Goal: Information Seeking & Learning: Learn about a topic

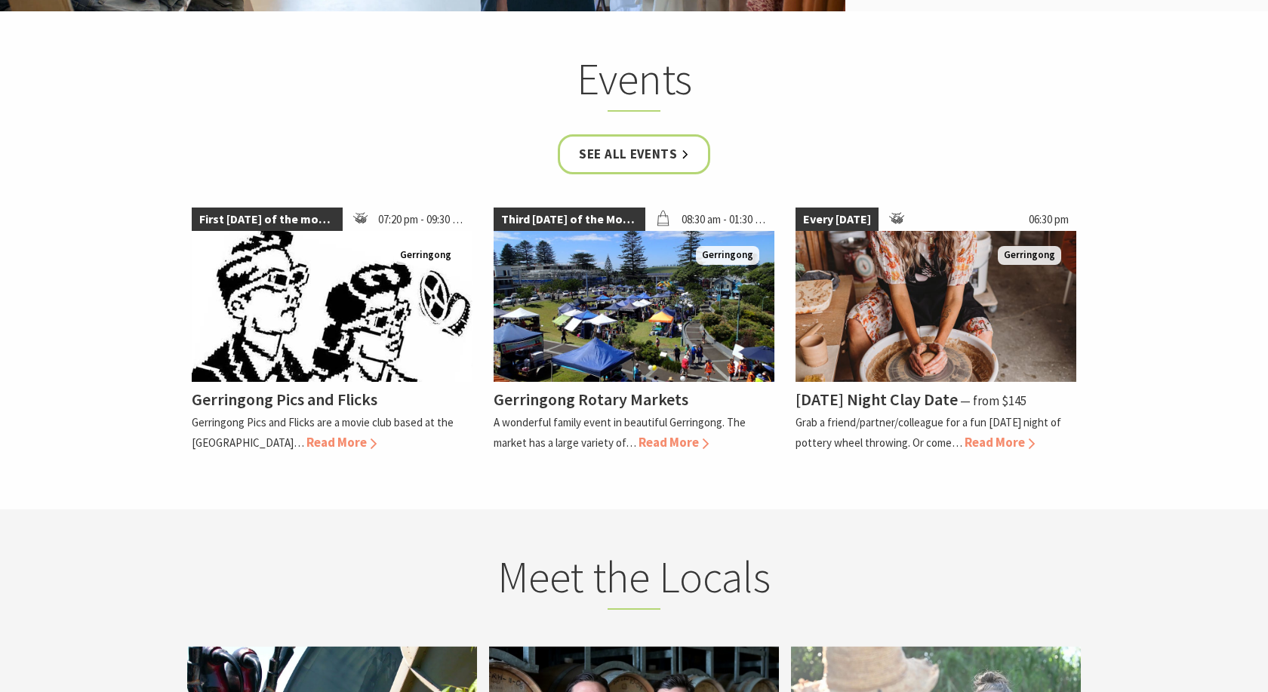
scroll to position [2618, 0]
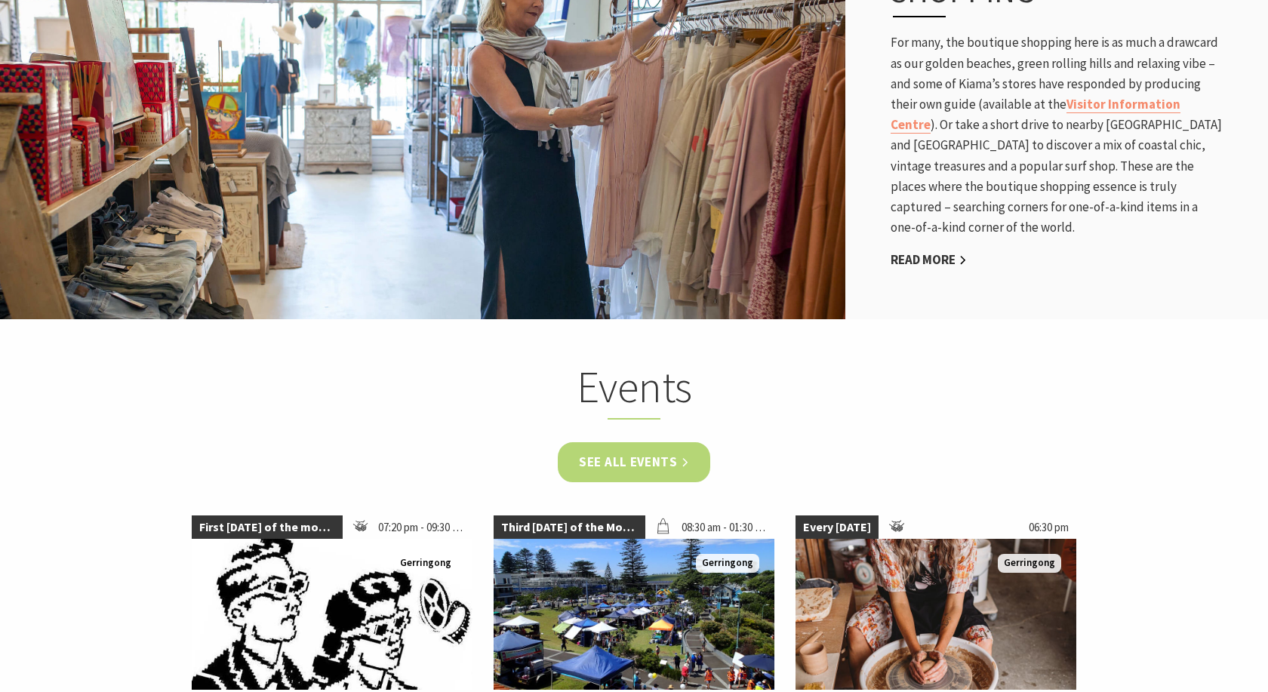
click at [621, 456] on link "See all Events" at bounding box center [634, 462] width 152 height 40
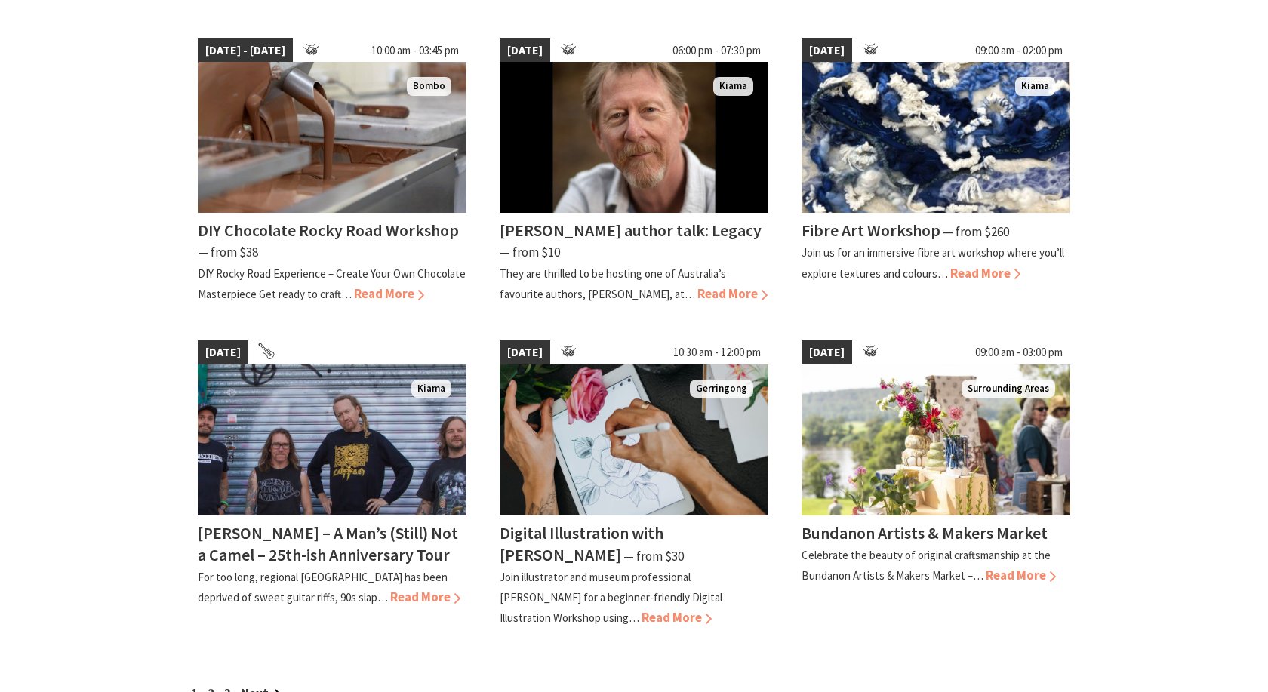
scroll to position [1309, 0]
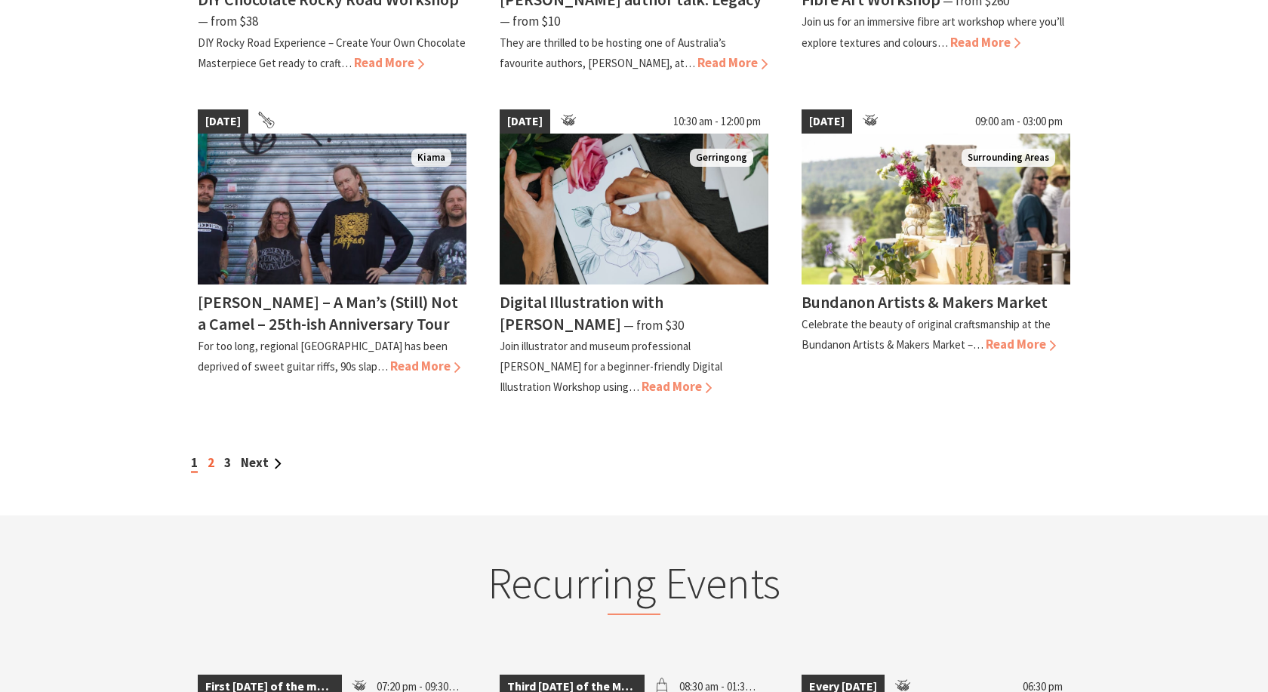
click at [211, 460] on link "2" at bounding box center [211, 462] width 7 height 17
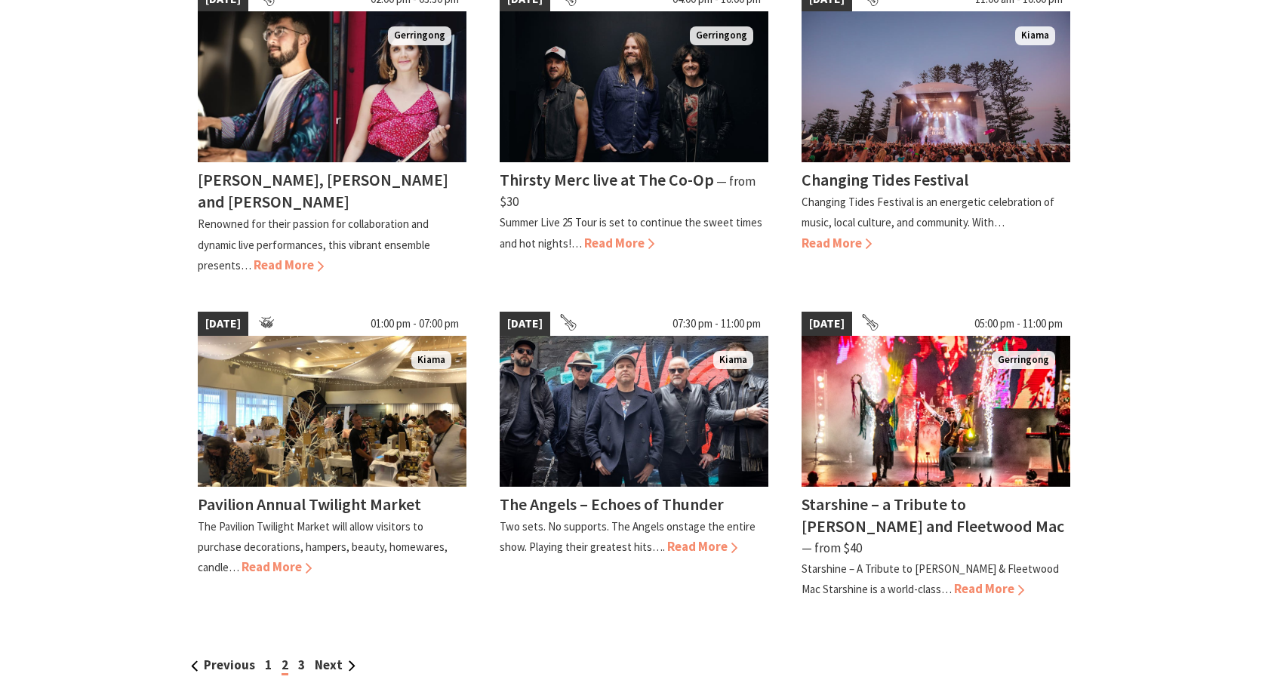
scroll to position [1232, 0]
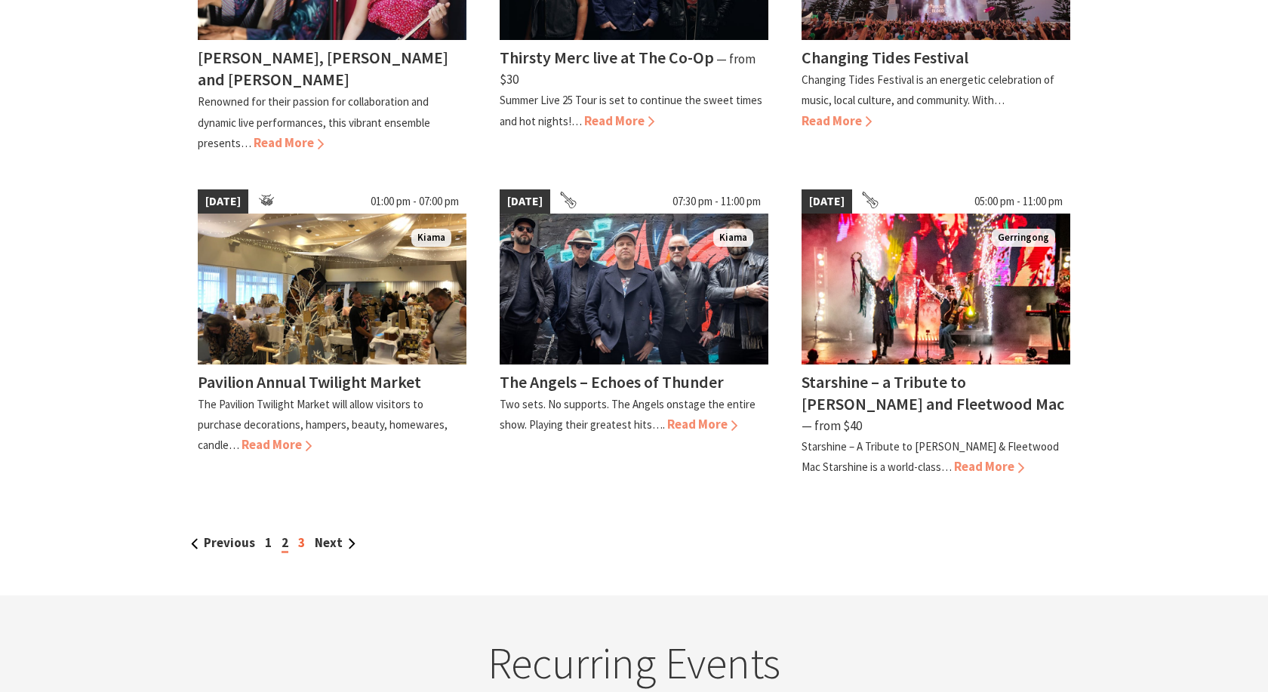
click at [300, 535] on link "3" at bounding box center [301, 543] width 7 height 17
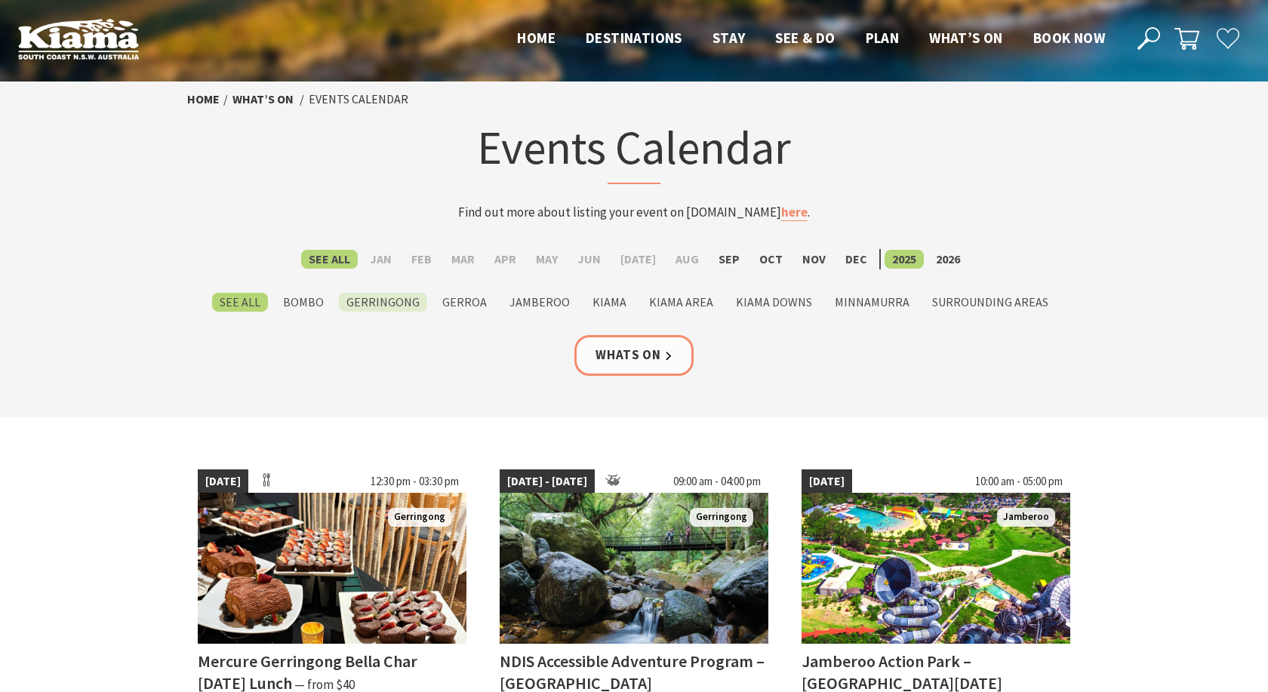
click at [395, 298] on label "Gerringong" at bounding box center [383, 302] width 88 height 19
click at [0, 0] on input "Gerringong" at bounding box center [0, 0] width 0 height 0
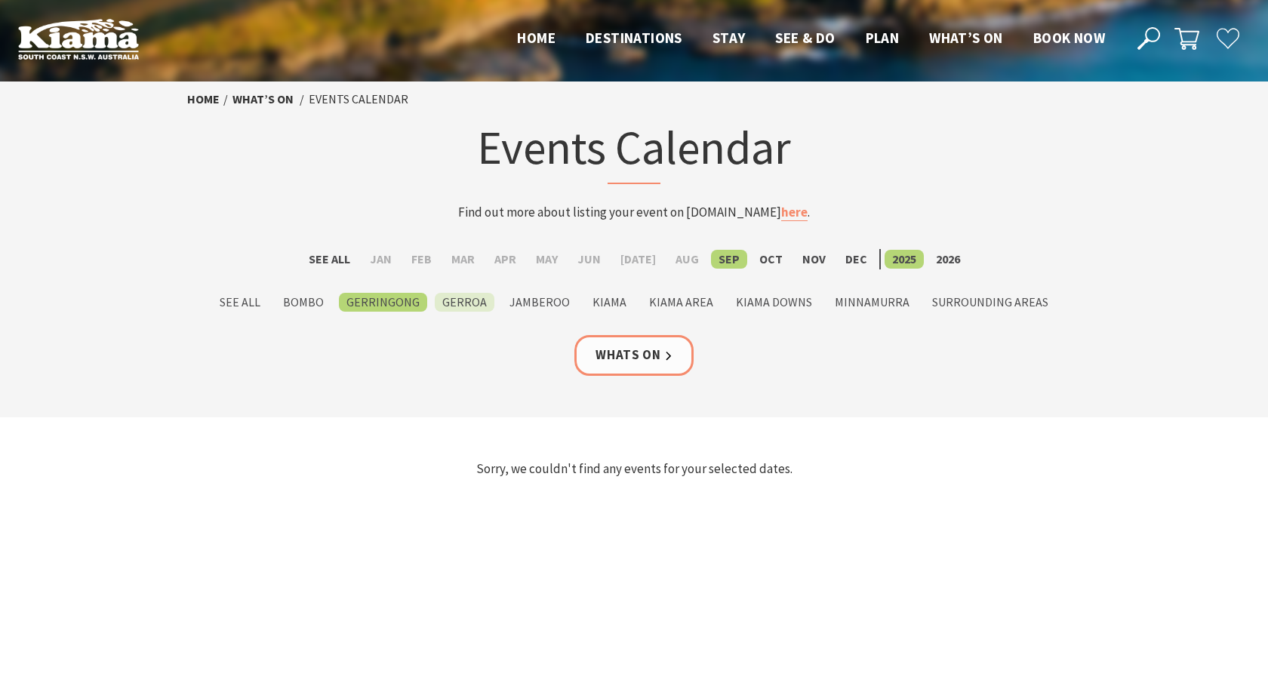
click at [458, 299] on label "Gerroa" at bounding box center [465, 302] width 60 height 19
click at [0, 0] on input "Gerroa" at bounding box center [0, 0] width 0 height 0
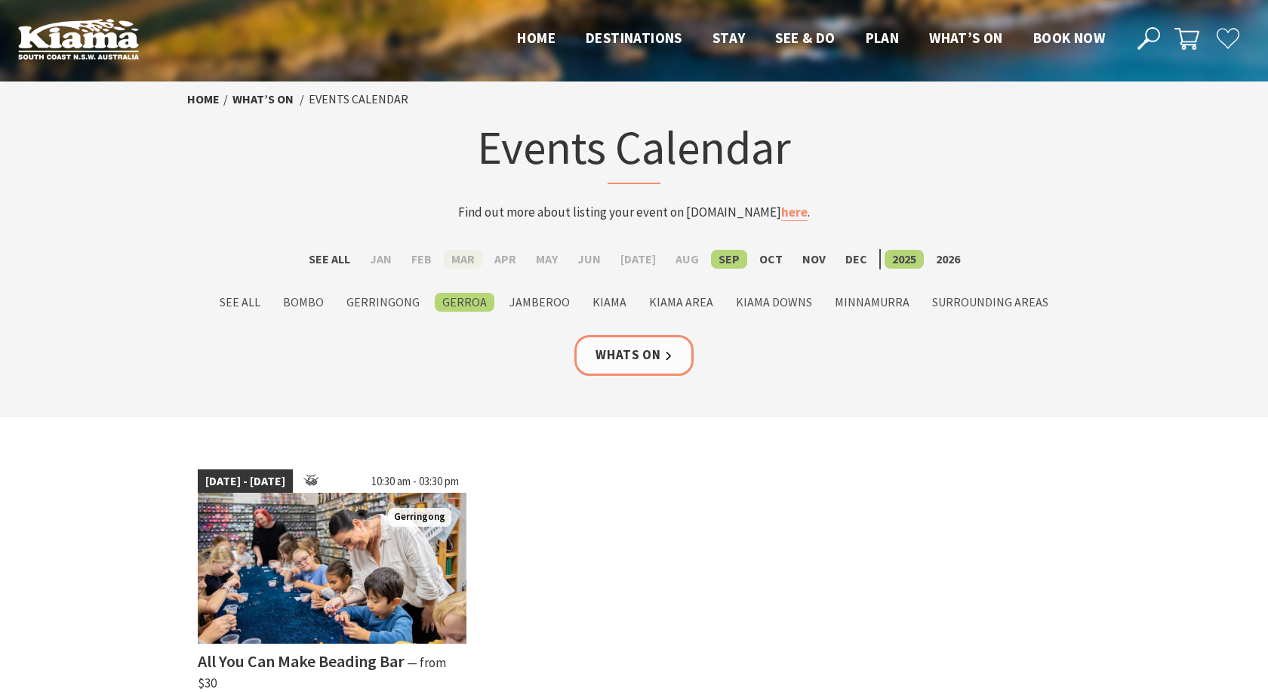
click at [473, 254] on label "Mar" at bounding box center [463, 259] width 39 height 19
click at [0, 0] on input "Mar" at bounding box center [0, 0] width 0 height 0
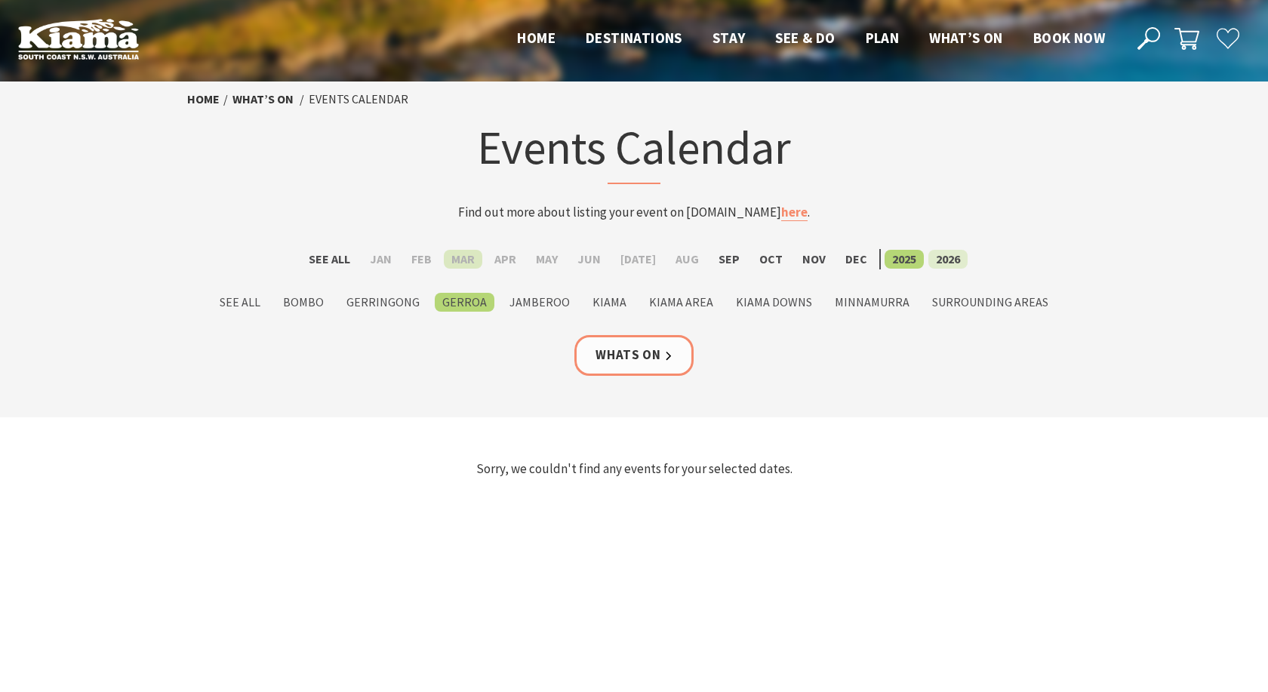
click at [941, 254] on label "2026" at bounding box center [948, 259] width 39 height 19
click at [0, 0] on input "2026" at bounding box center [0, 0] width 0 height 0
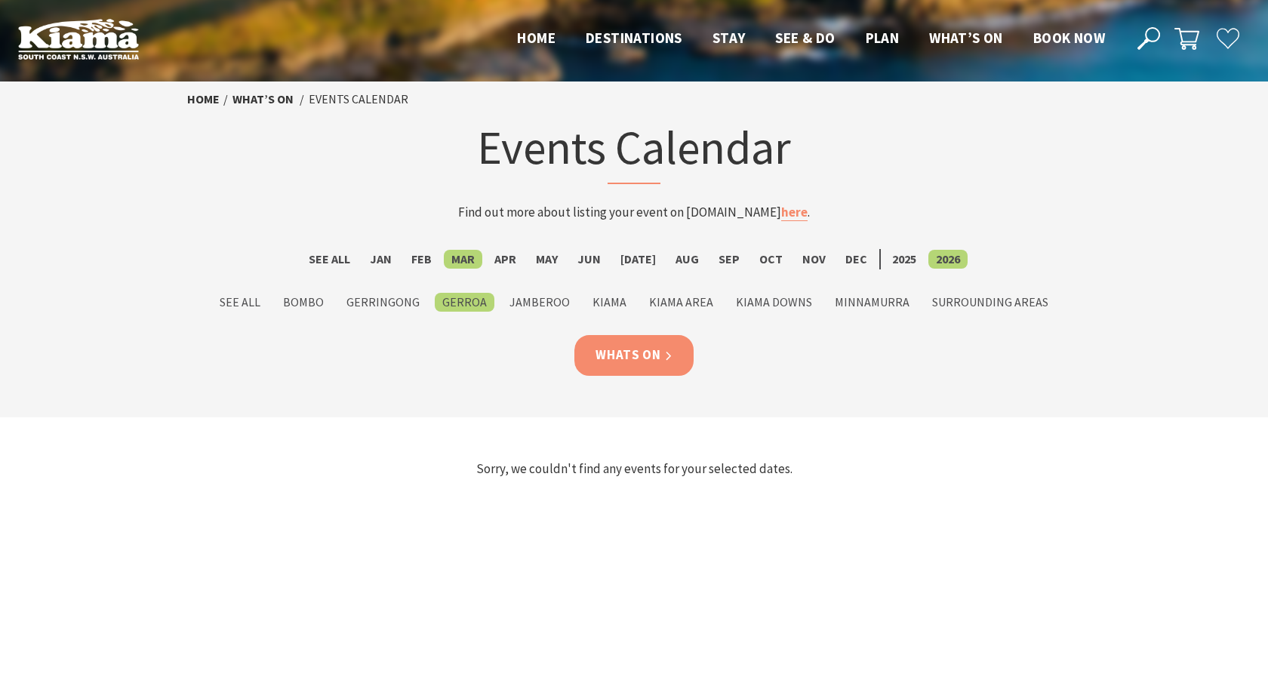
click at [627, 350] on link "Whats On" at bounding box center [634, 355] width 119 height 40
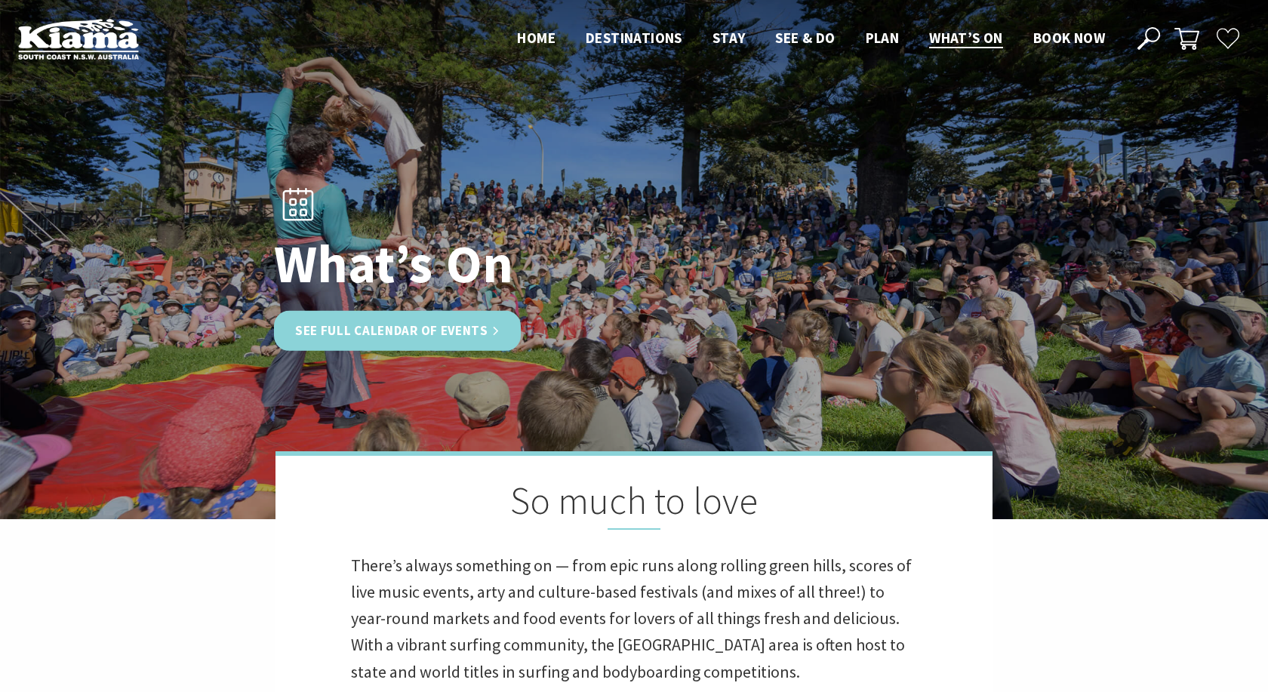
click at [454, 330] on link "See Full Calendar of Events" at bounding box center [397, 331] width 247 height 40
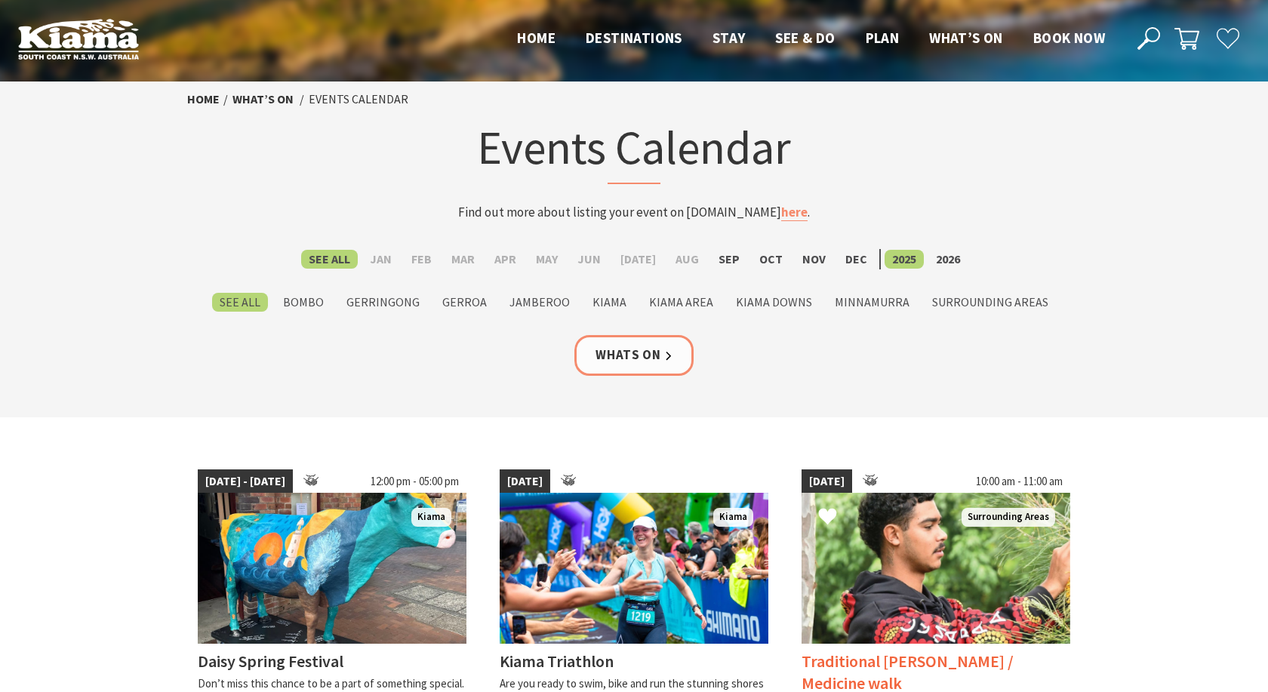
click at [975, 580] on img at bounding box center [936, 568] width 269 height 151
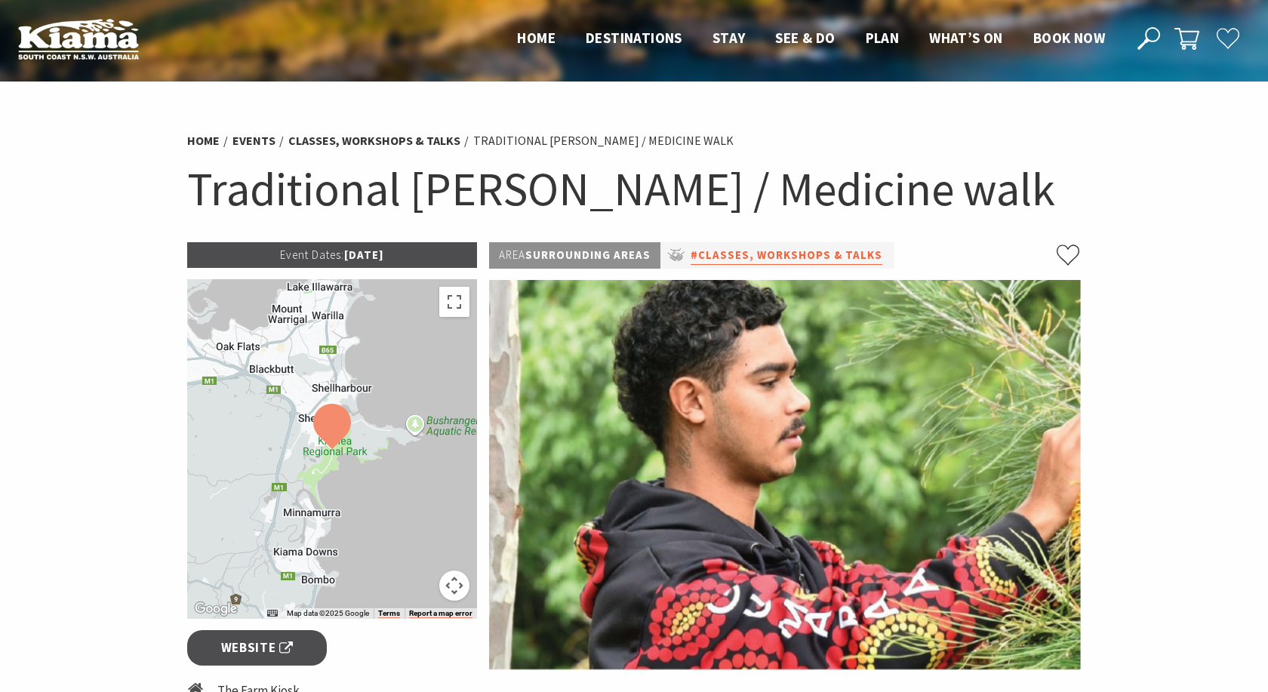
click at [772, 251] on link "#Classes, Workshops & Talks" at bounding box center [787, 255] width 192 height 19
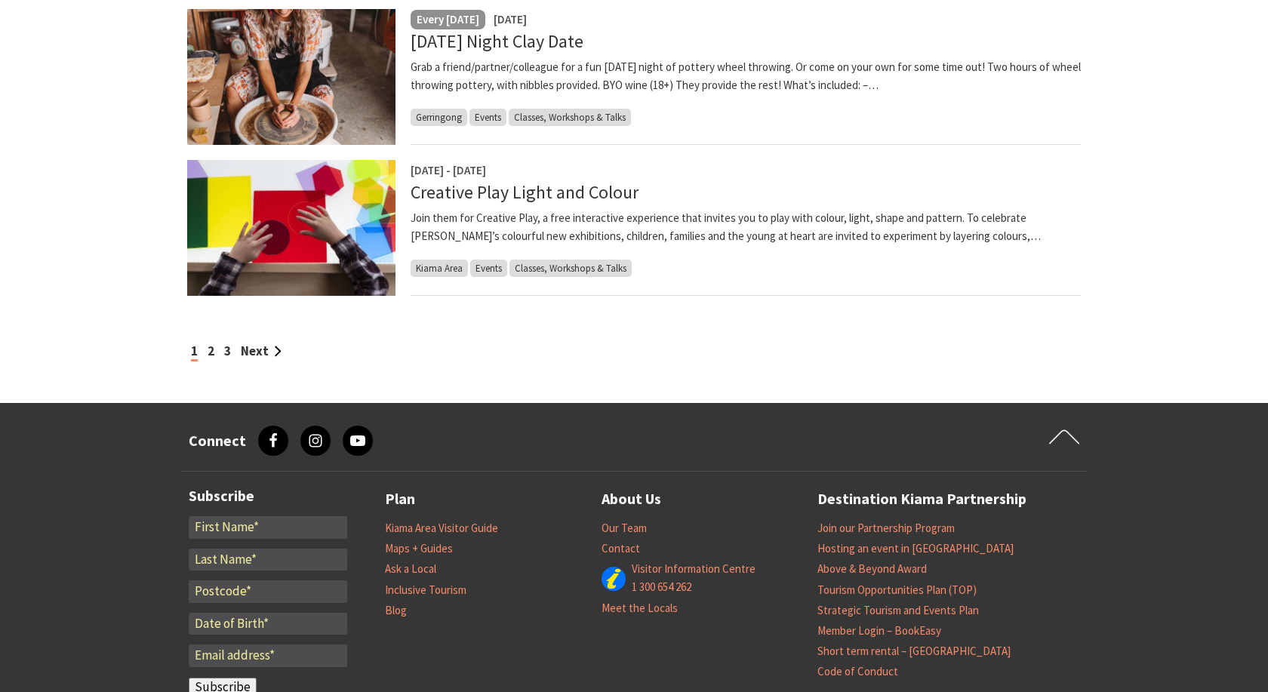
scroll to position [1386, 0]
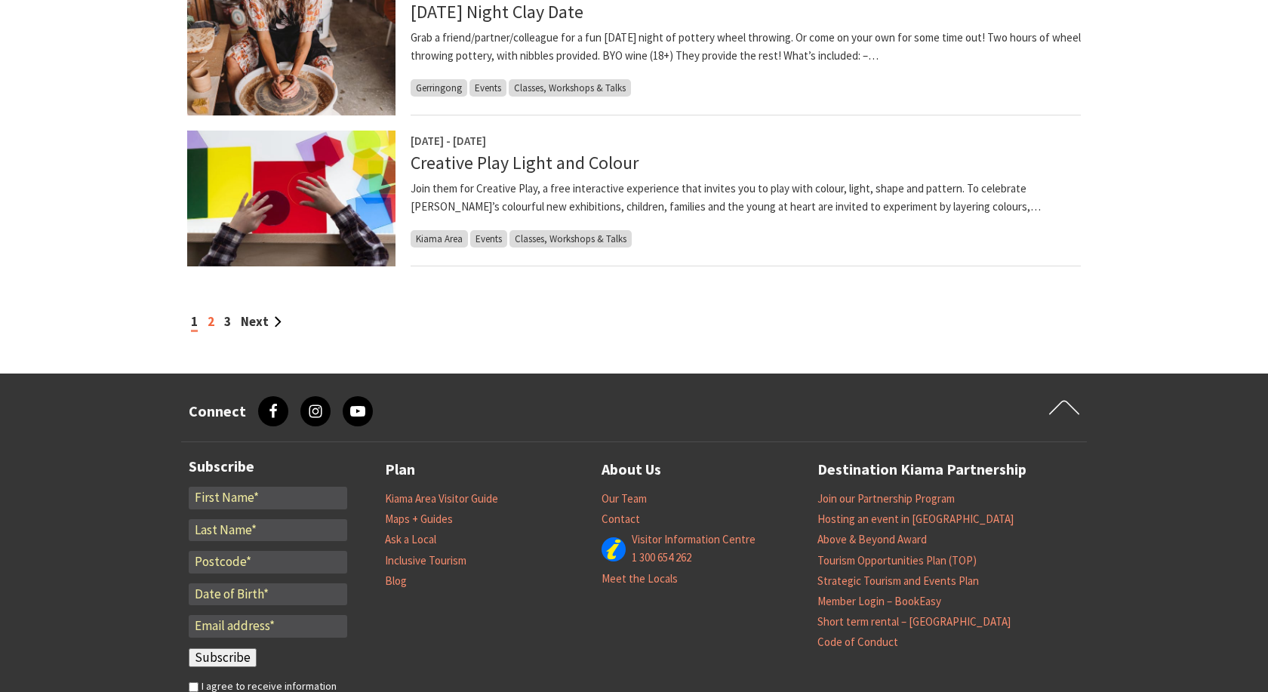
click at [211, 322] on link "2" at bounding box center [211, 321] width 7 height 17
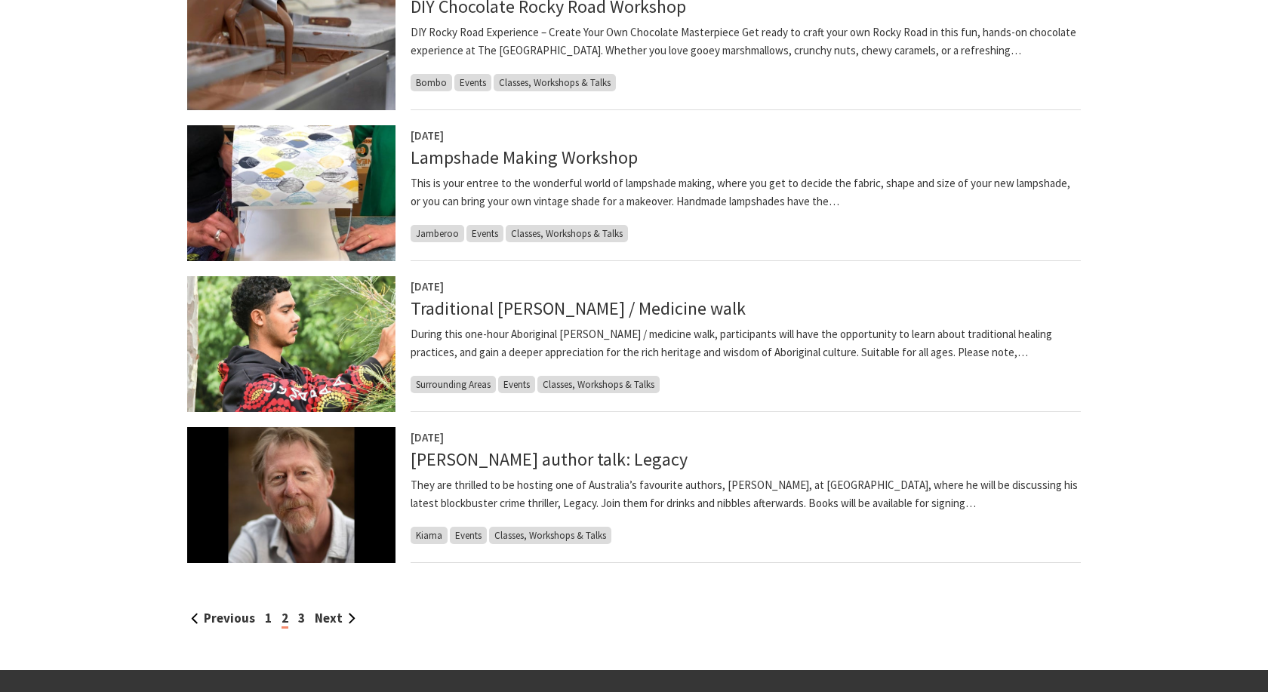
scroll to position [1309, 0]
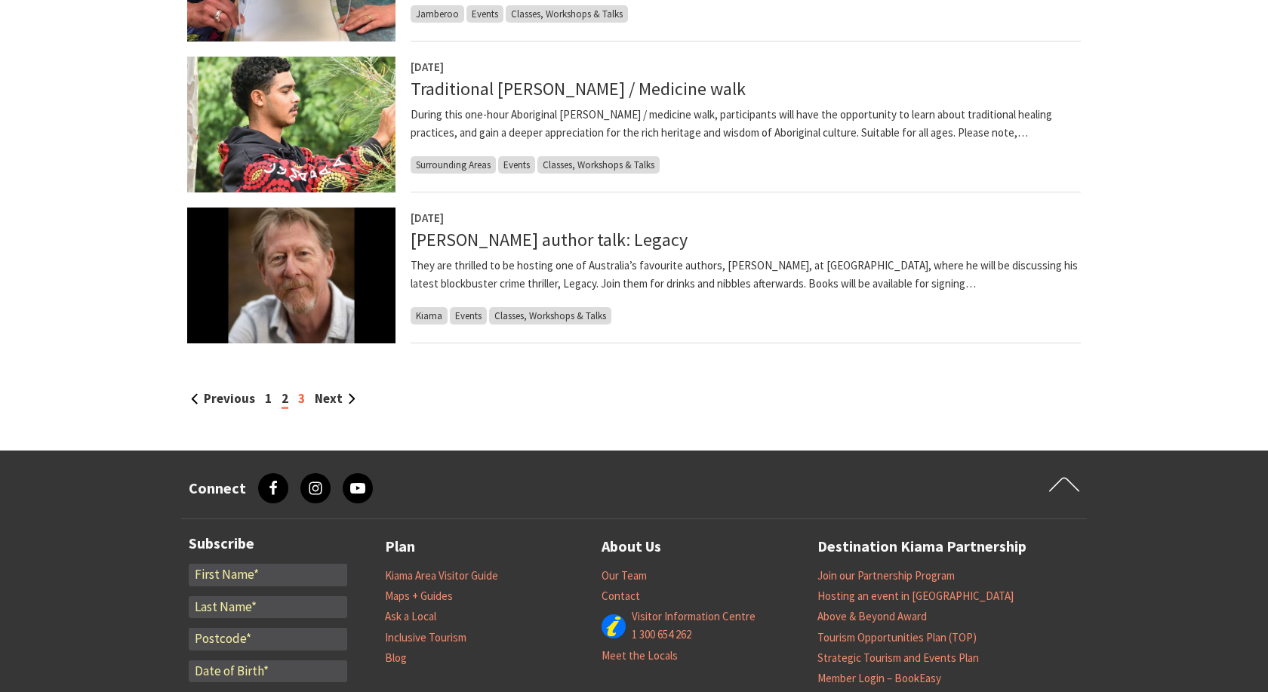
click at [300, 399] on link "3" at bounding box center [301, 398] width 7 height 17
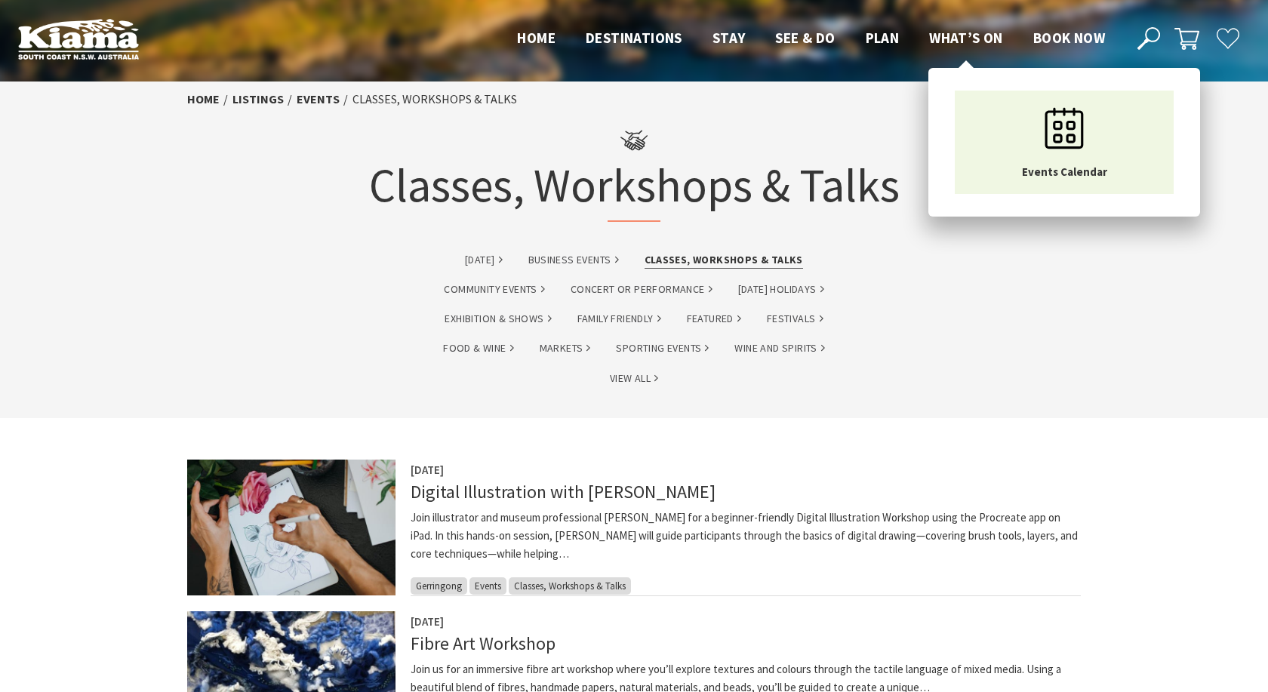
click at [978, 35] on span "What’s On" at bounding box center [966, 38] width 74 height 18
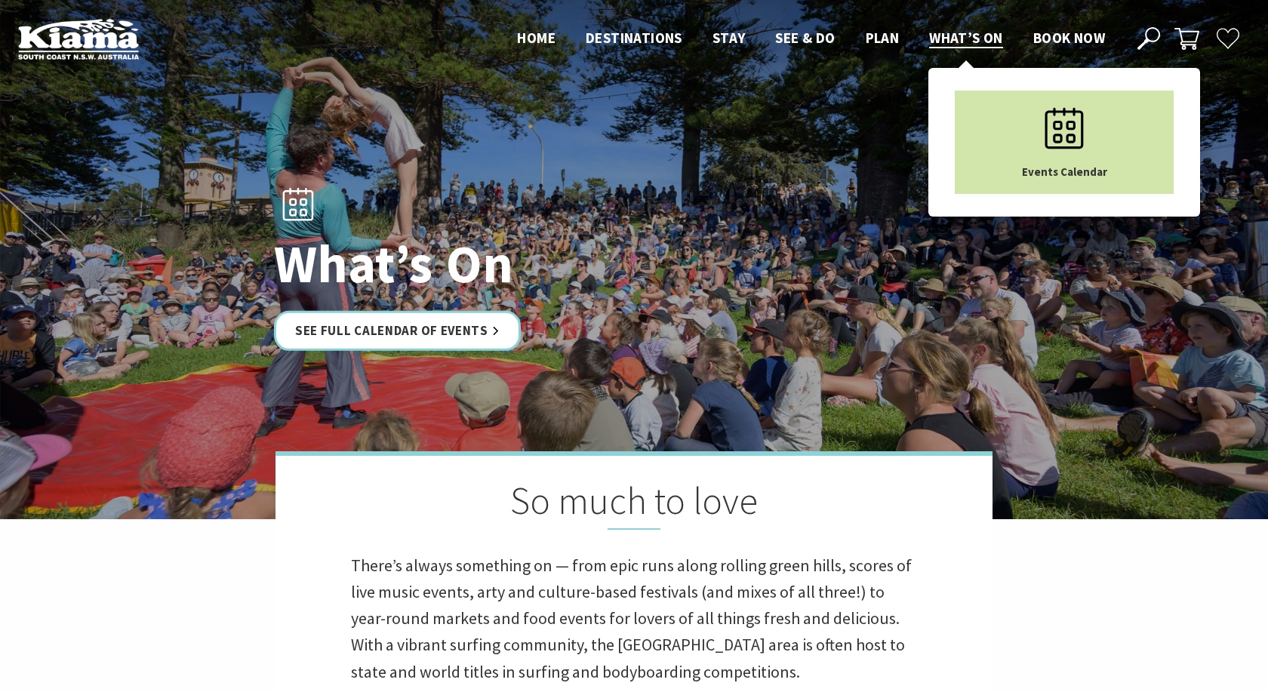
click at [1061, 128] on use "Main Menu" at bounding box center [1065, 128] width 39 height 41
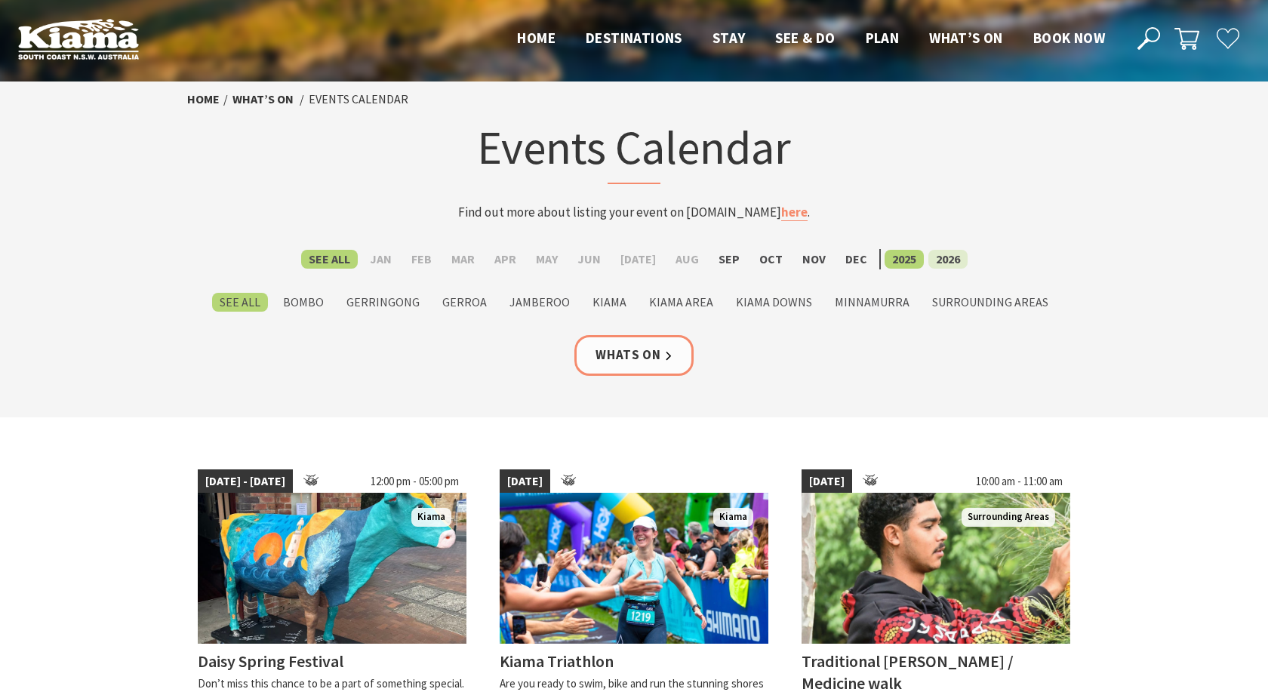
click at [939, 261] on label "2026" at bounding box center [948, 259] width 39 height 19
click at [0, 0] on input "2026" at bounding box center [0, 0] width 0 height 0
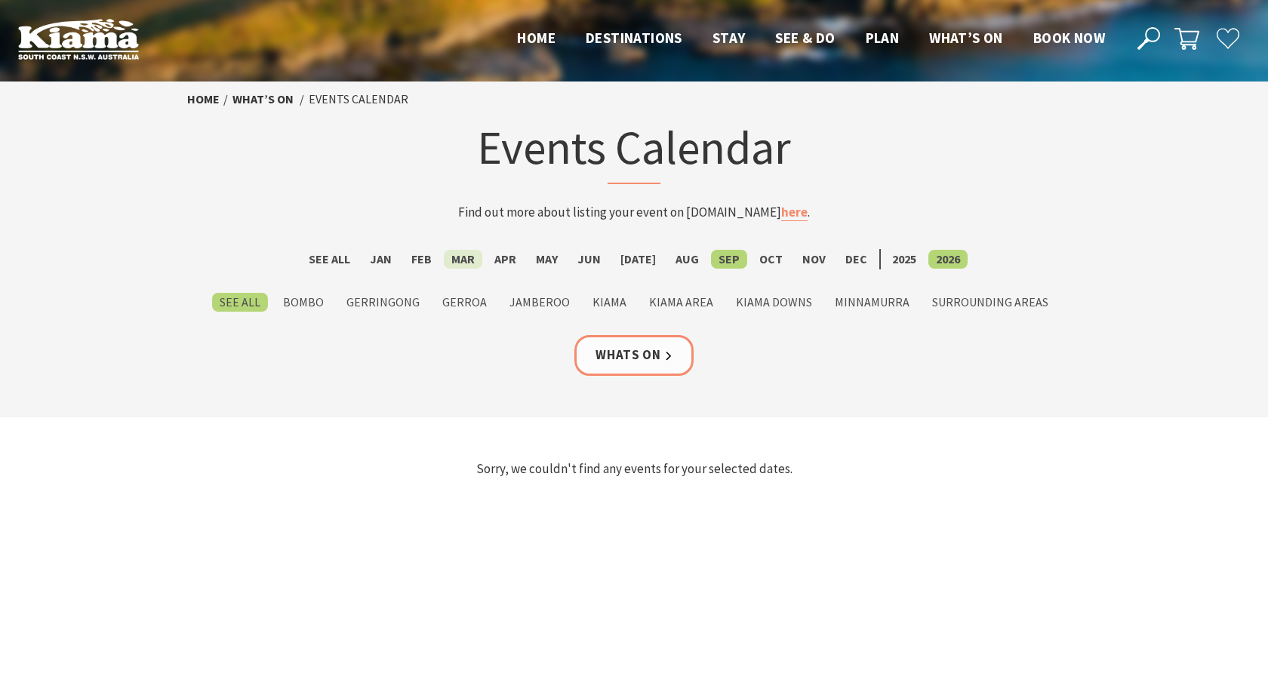
click at [470, 257] on label "Mar" at bounding box center [463, 259] width 39 height 19
click at [0, 0] on input "Mar" at bounding box center [0, 0] width 0 height 0
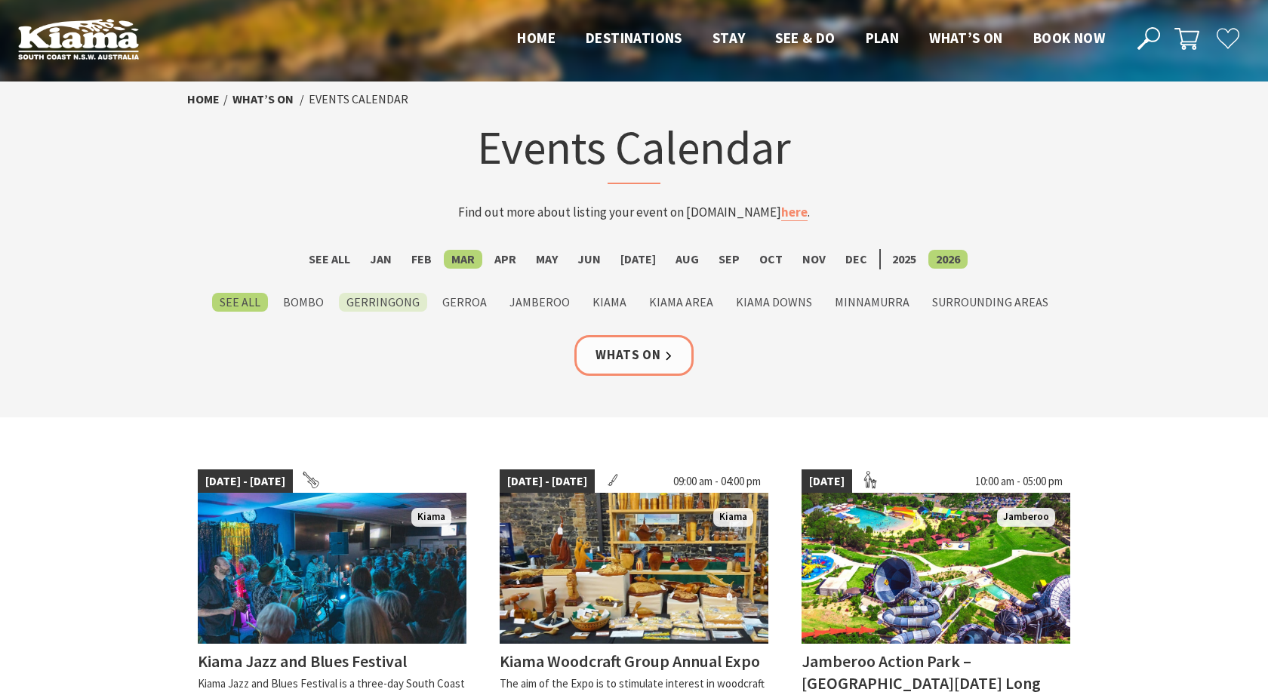
click at [387, 298] on label "Gerringong" at bounding box center [383, 302] width 88 height 19
click at [0, 0] on input "Gerringong" at bounding box center [0, 0] width 0 height 0
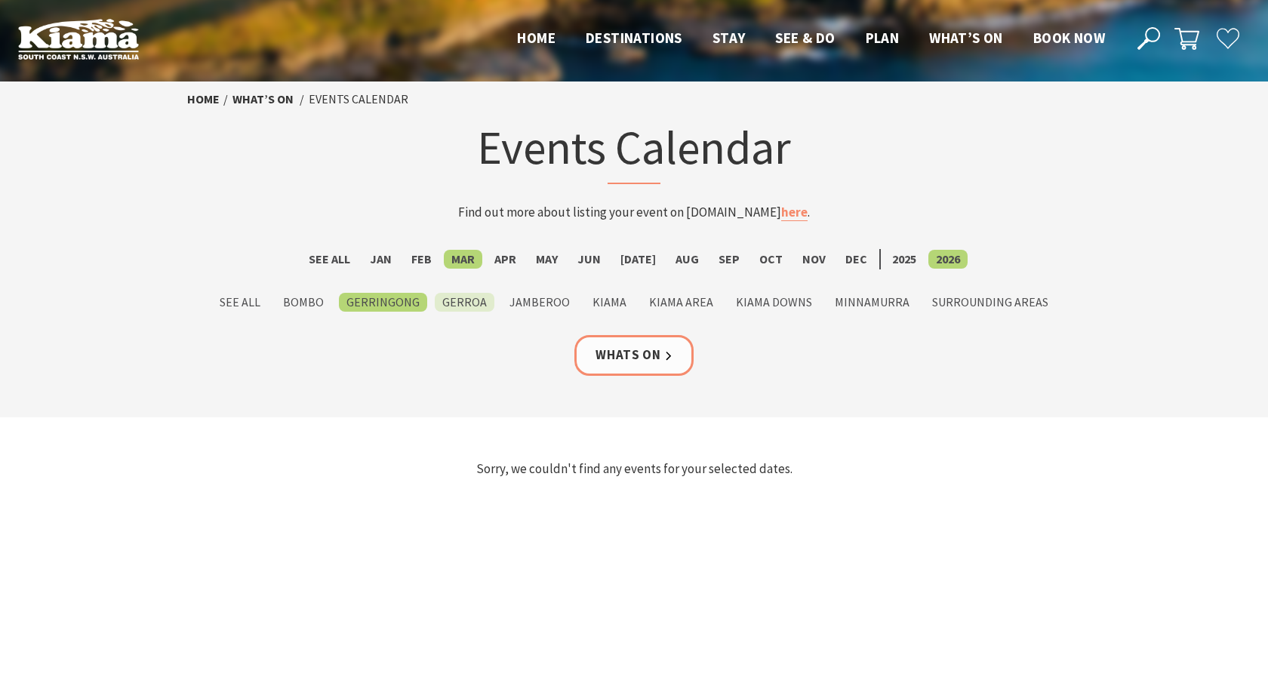
click at [473, 300] on label "Gerroa" at bounding box center [465, 302] width 60 height 19
click at [0, 0] on input "Gerroa" at bounding box center [0, 0] width 0 height 0
click at [543, 300] on label "Jamberoo" at bounding box center [539, 302] width 75 height 19
click at [0, 0] on input "Jamberoo" at bounding box center [0, 0] width 0 height 0
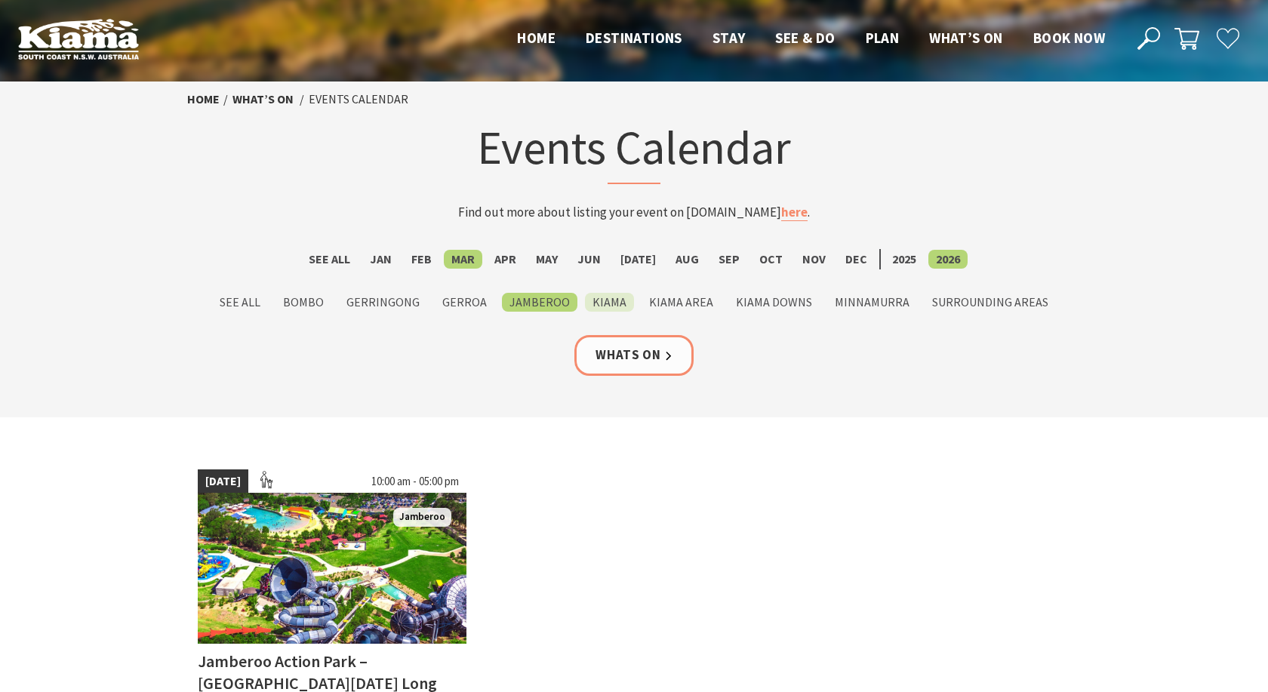
click at [612, 300] on label "Kiama" at bounding box center [609, 302] width 49 height 19
click at [0, 0] on input "Kiama" at bounding box center [0, 0] width 0 height 0
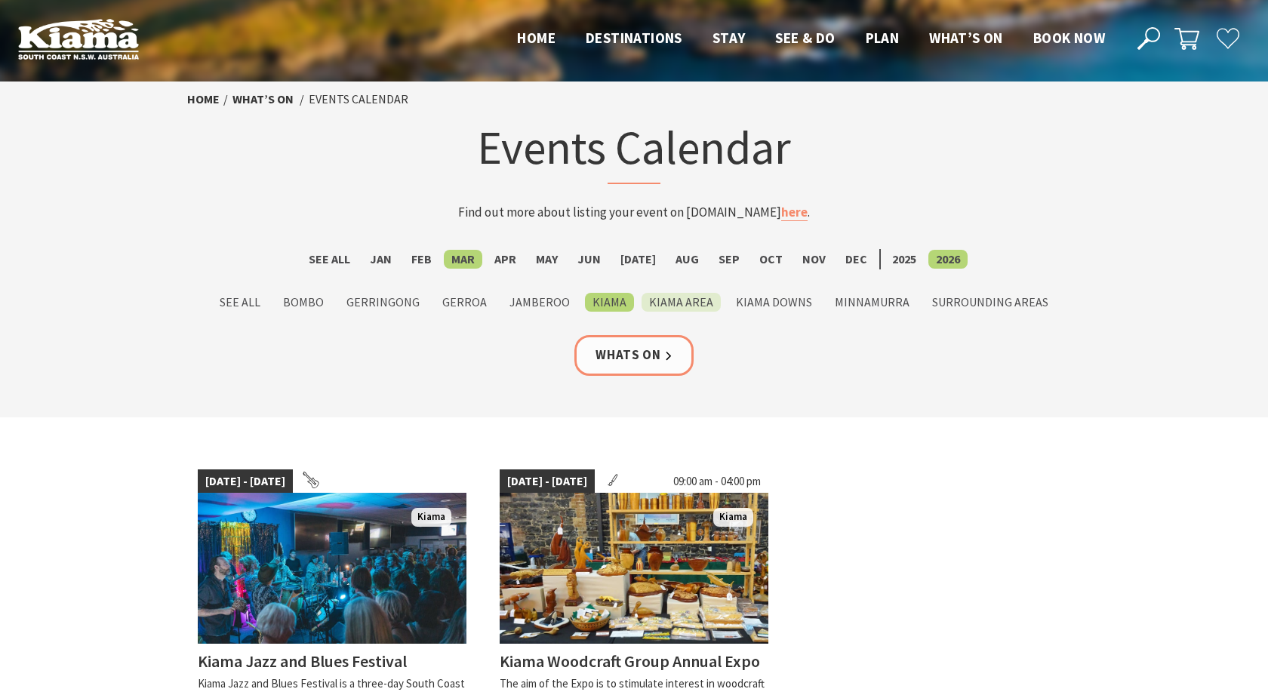
click at [677, 297] on label "Kiama Area" at bounding box center [681, 302] width 79 height 19
click at [0, 0] on input "Kiama Area" at bounding box center [0, 0] width 0 height 0
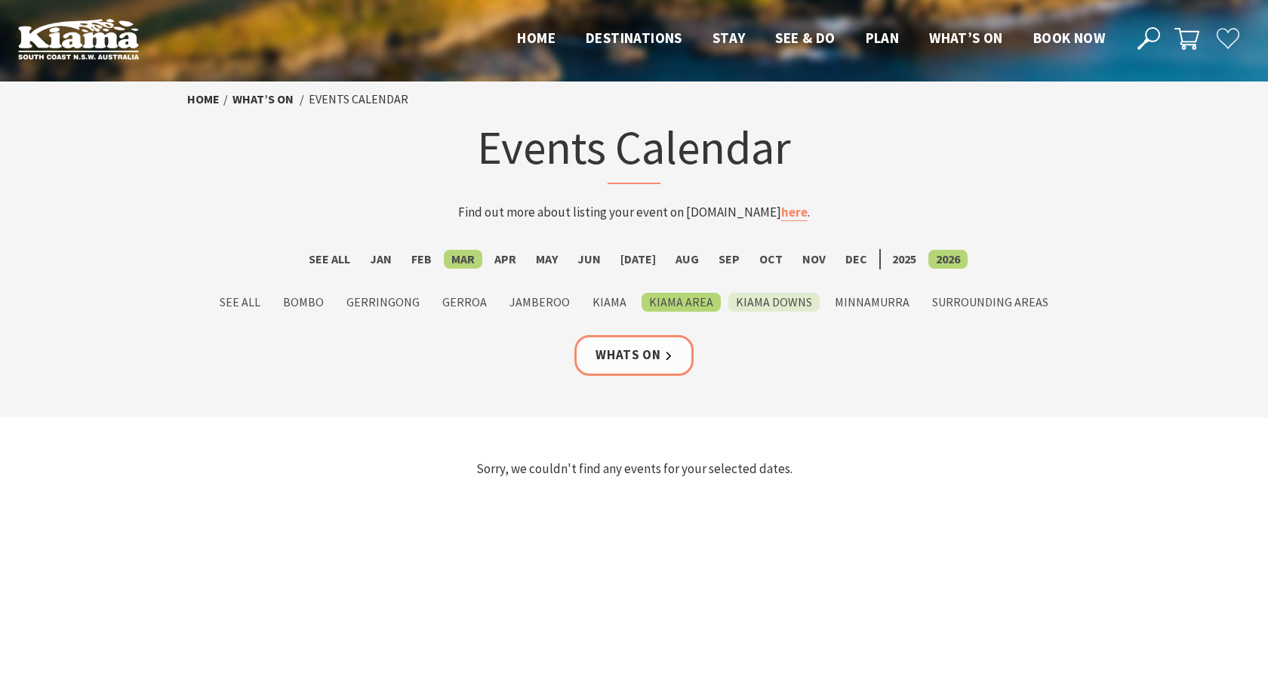
click at [760, 300] on label "Kiama Downs" at bounding box center [774, 302] width 91 height 19
click at [0, 0] on input "Kiama Downs" at bounding box center [0, 0] width 0 height 0
click at [846, 299] on label "Minnamurra" at bounding box center [872, 302] width 90 height 19
click at [0, 0] on input "Minnamurra" at bounding box center [0, 0] width 0 height 0
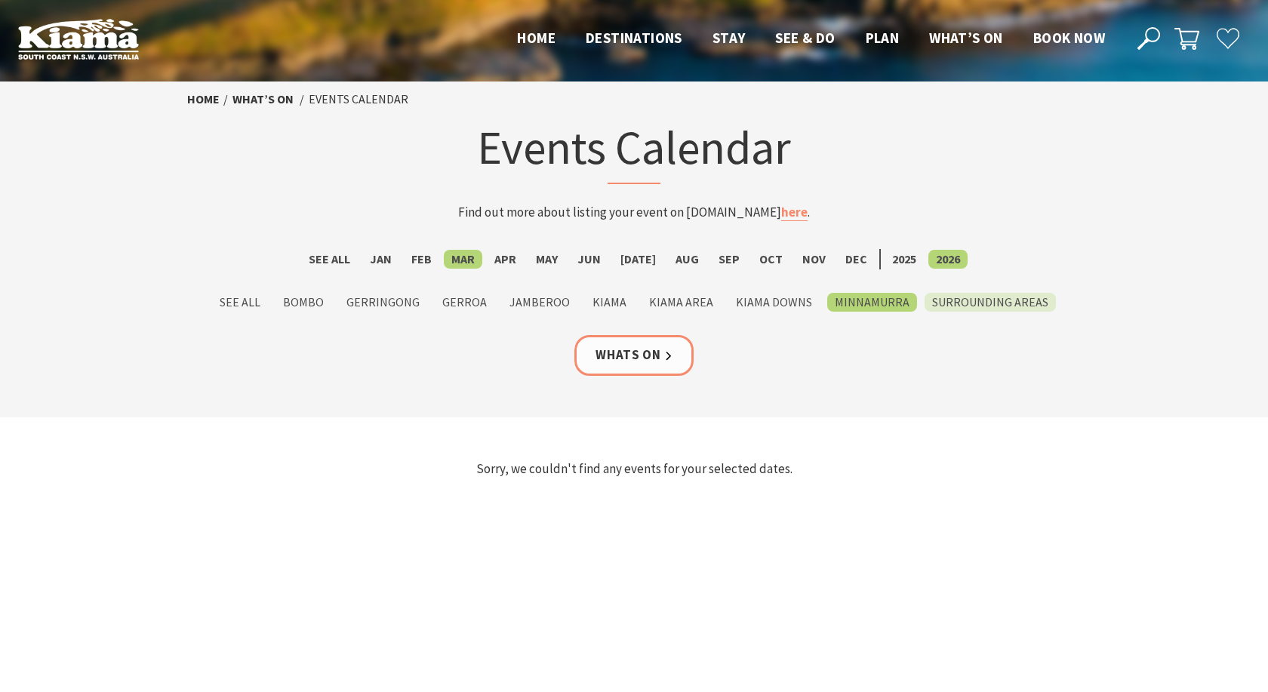
click at [966, 298] on label "Surrounding Areas" at bounding box center [990, 302] width 131 height 19
click at [0, 0] on input "Surrounding Areas" at bounding box center [0, 0] width 0 height 0
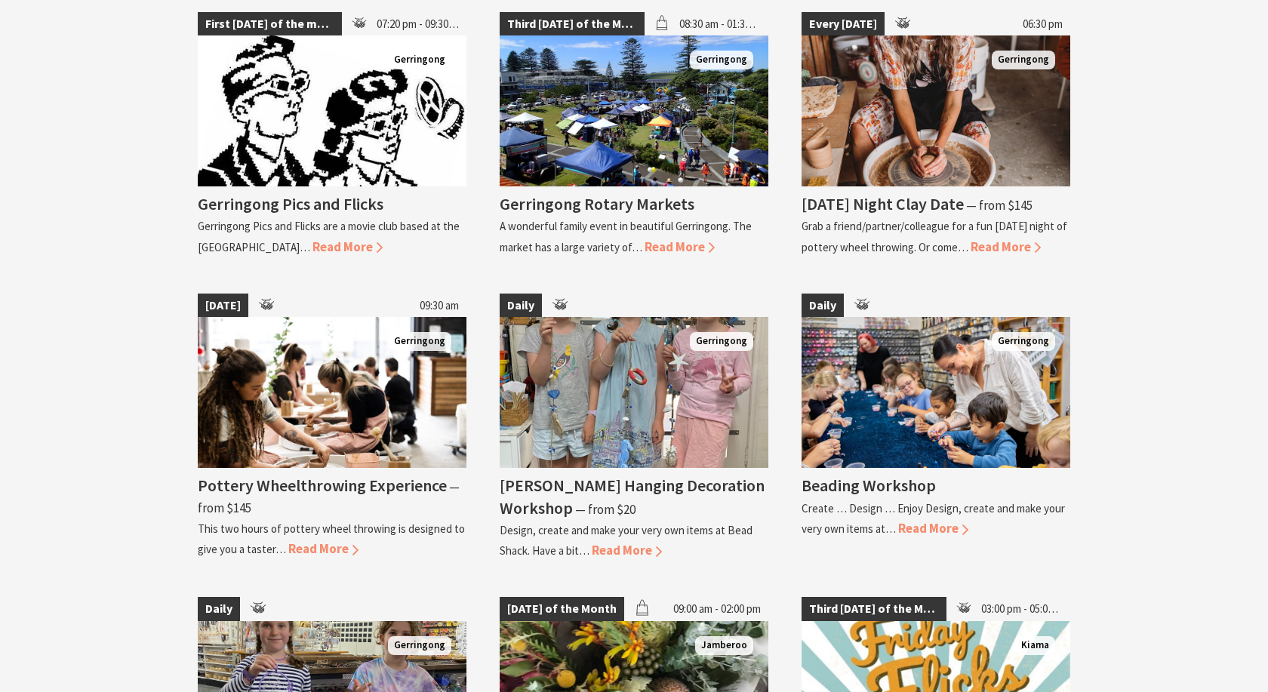
scroll to position [1078, 0]
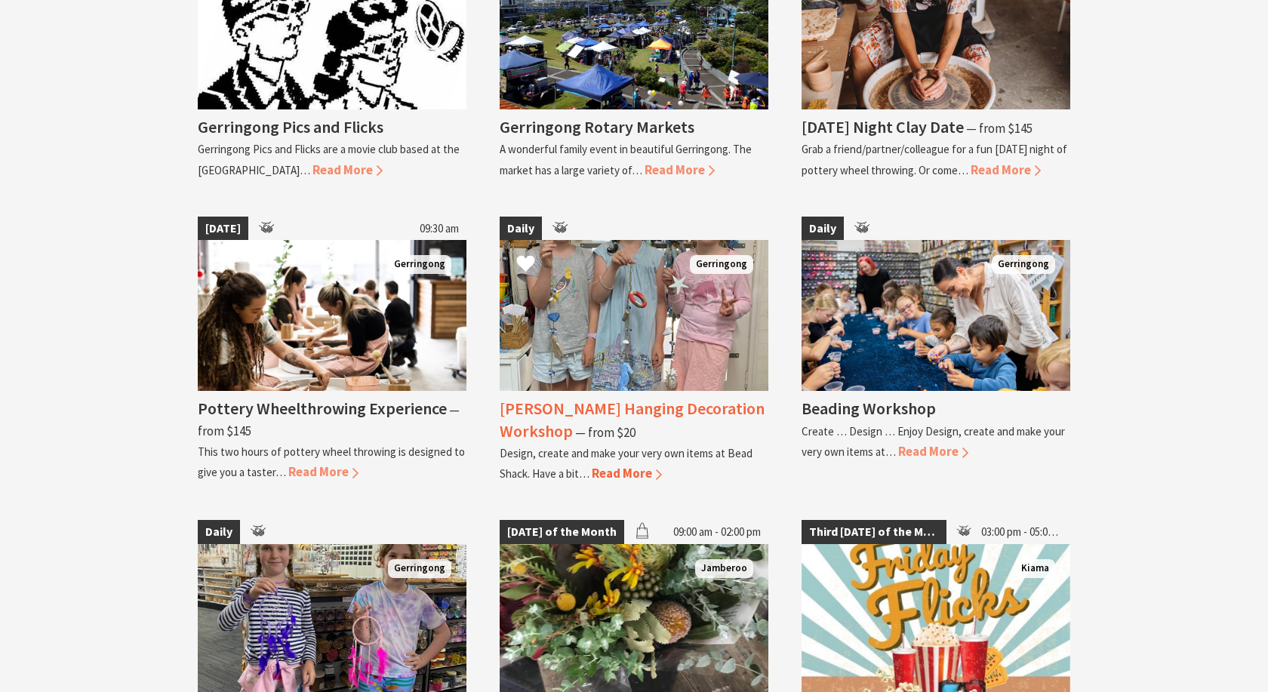
click at [625, 470] on span "Read More" at bounding box center [627, 473] width 70 height 17
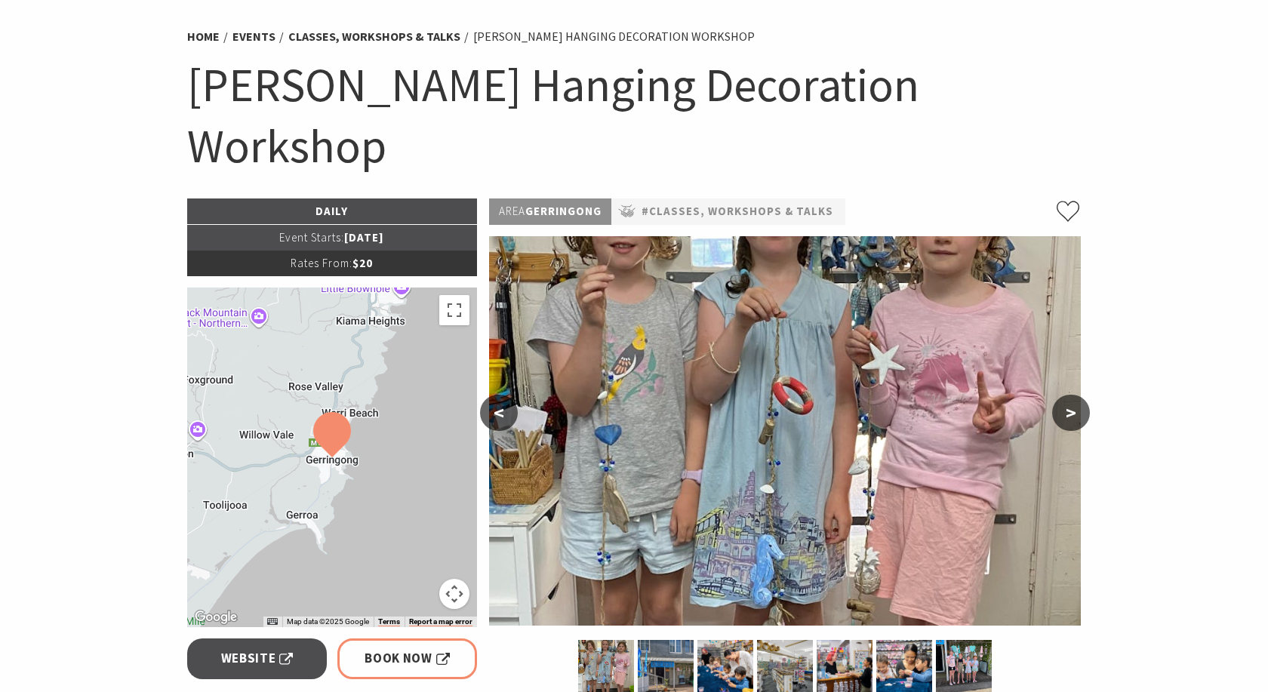
scroll to position [77, 0]
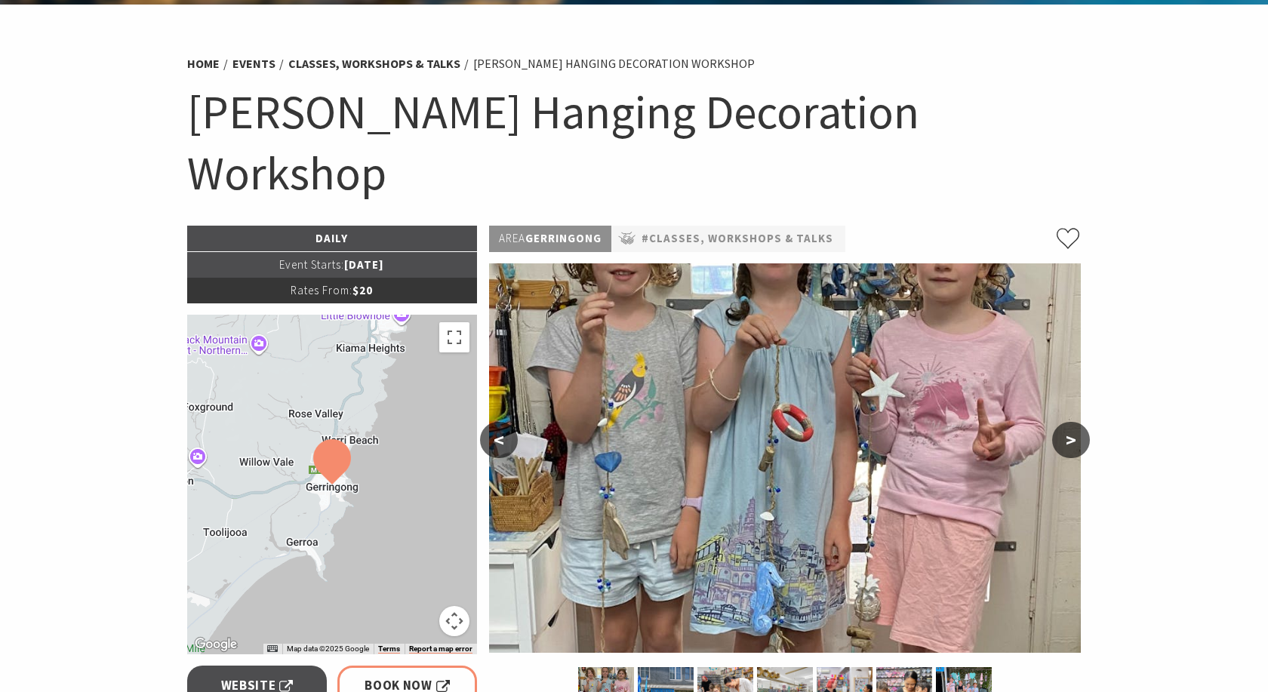
click at [1072, 422] on button ">" at bounding box center [1071, 440] width 38 height 36
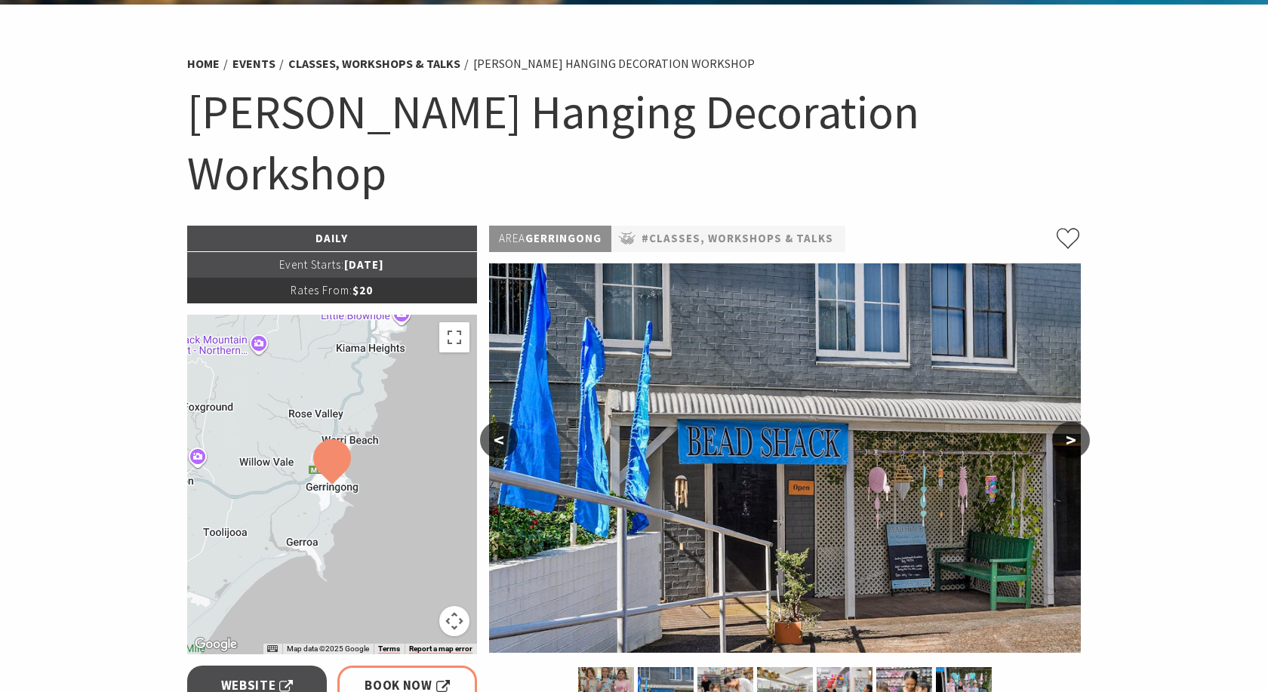
click at [1072, 422] on button ">" at bounding box center [1071, 440] width 38 height 36
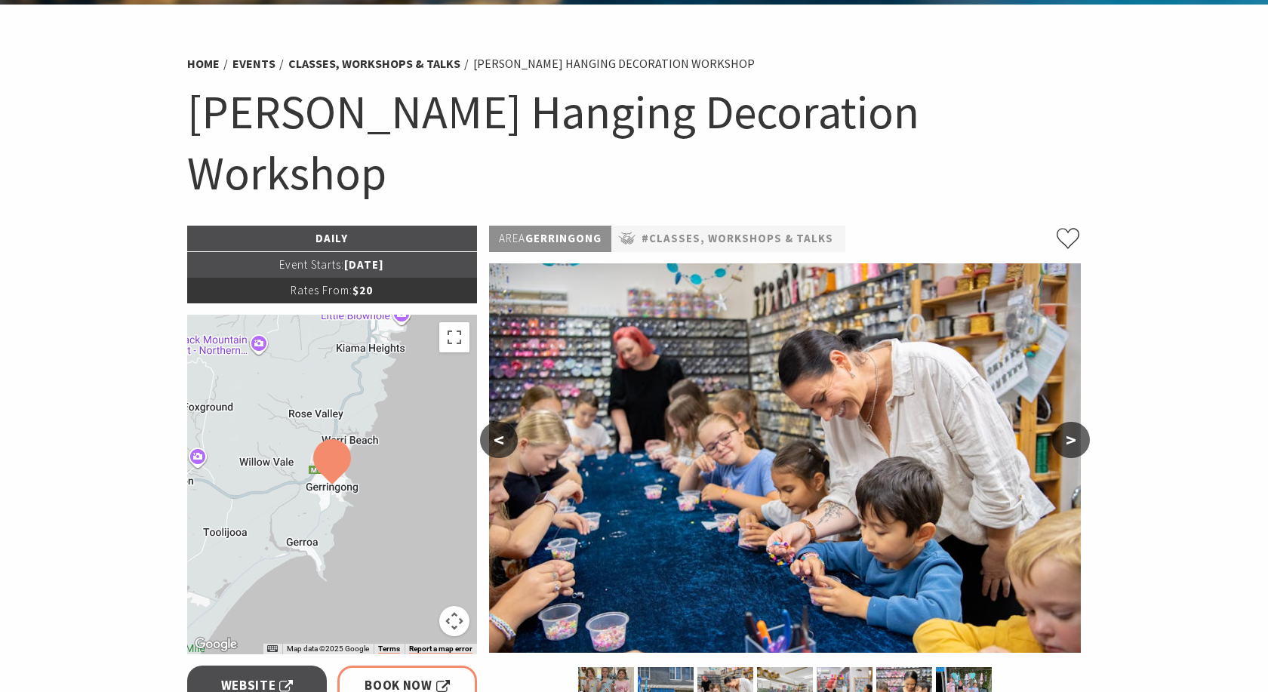
click at [1072, 422] on button ">" at bounding box center [1071, 440] width 38 height 36
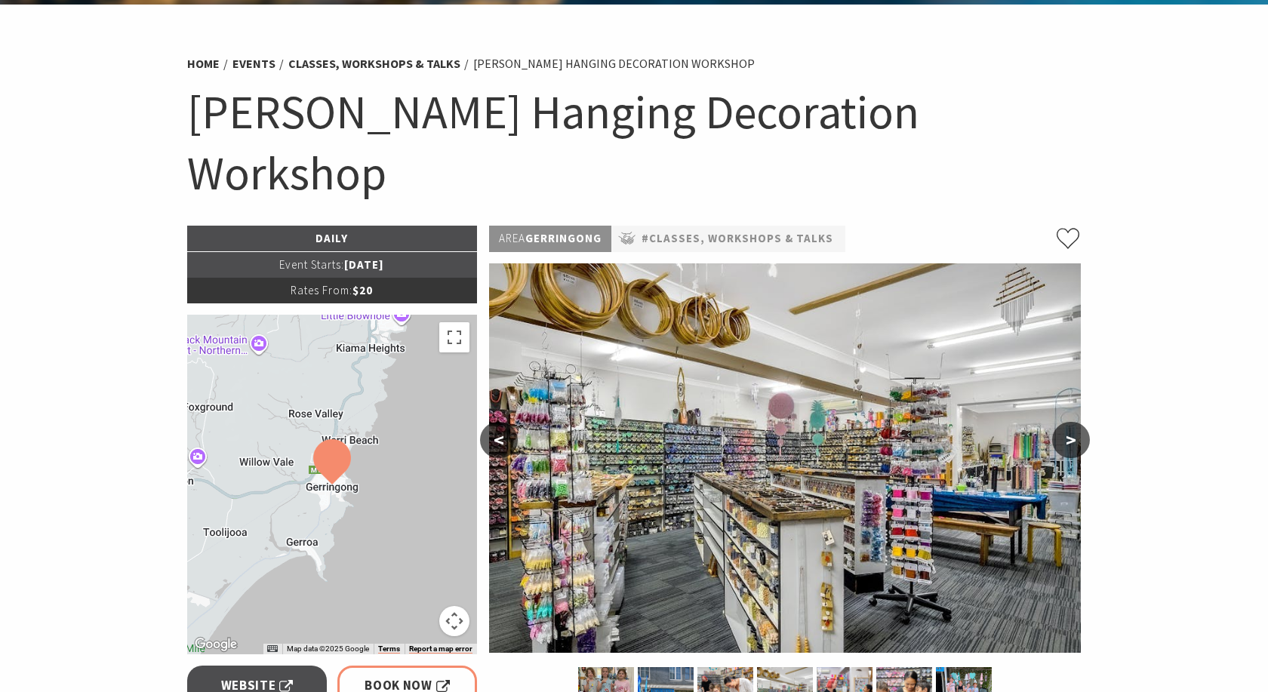
click at [1072, 422] on button ">" at bounding box center [1071, 440] width 38 height 36
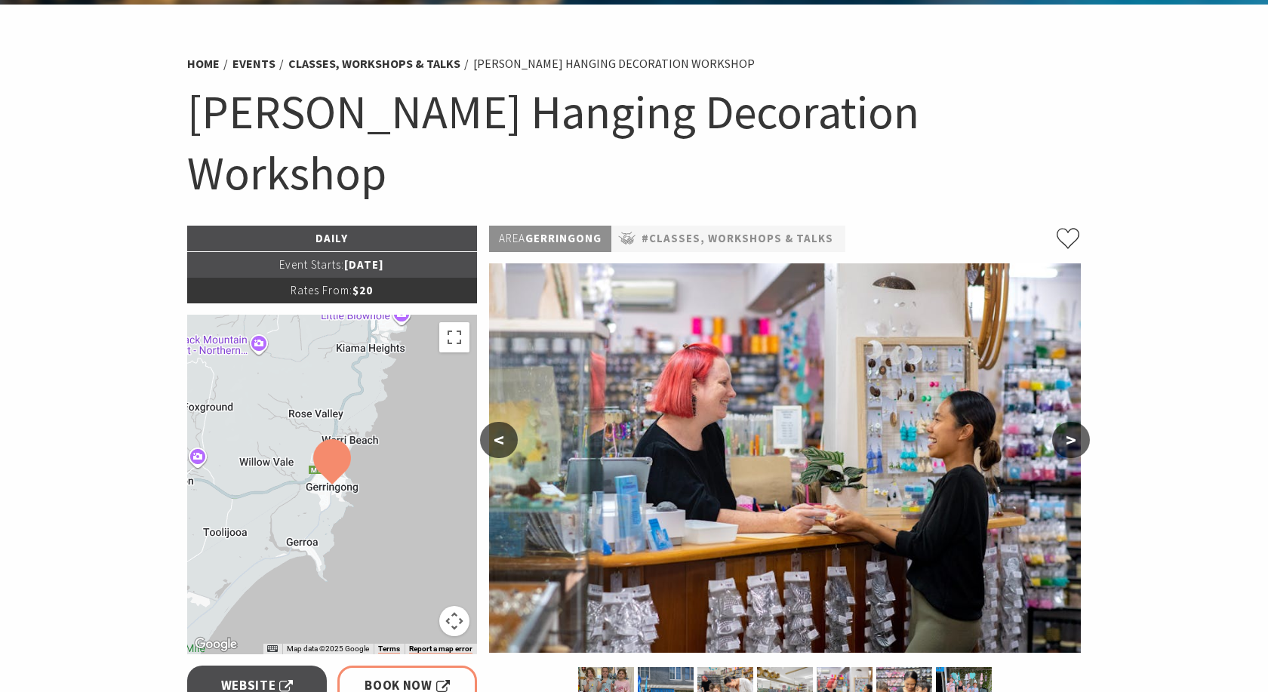
click at [1072, 422] on button ">" at bounding box center [1071, 440] width 38 height 36
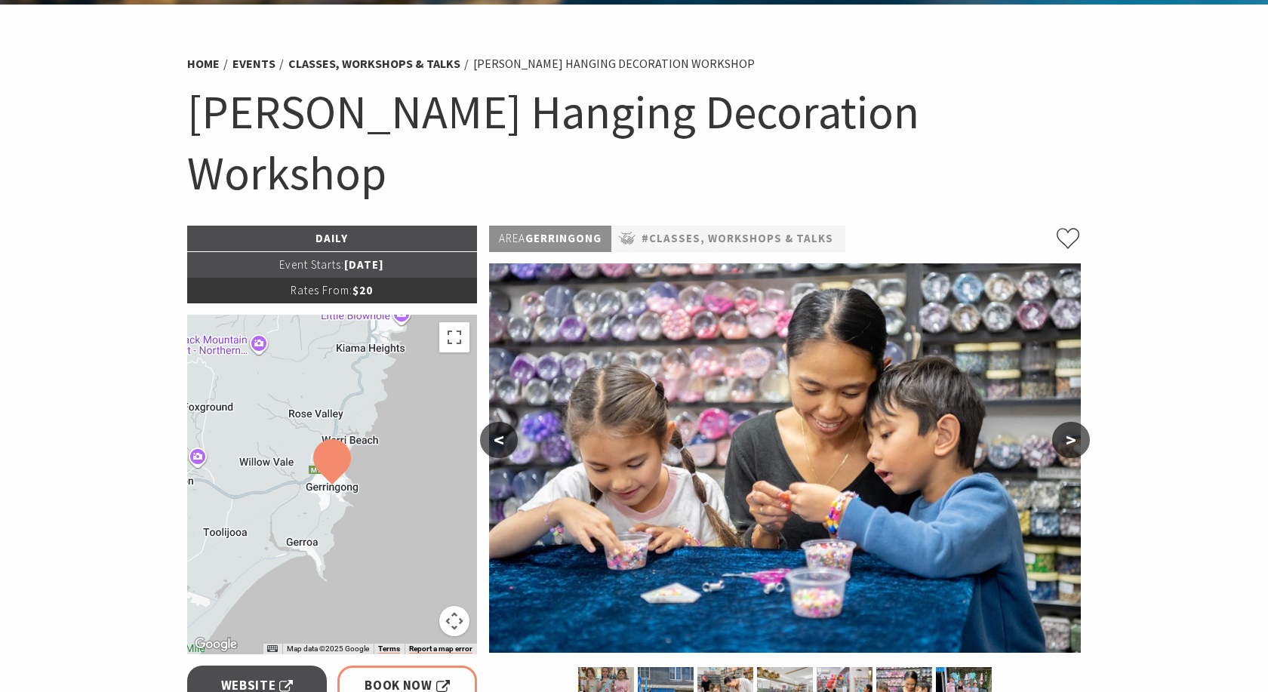
click at [1072, 422] on button ">" at bounding box center [1071, 440] width 38 height 36
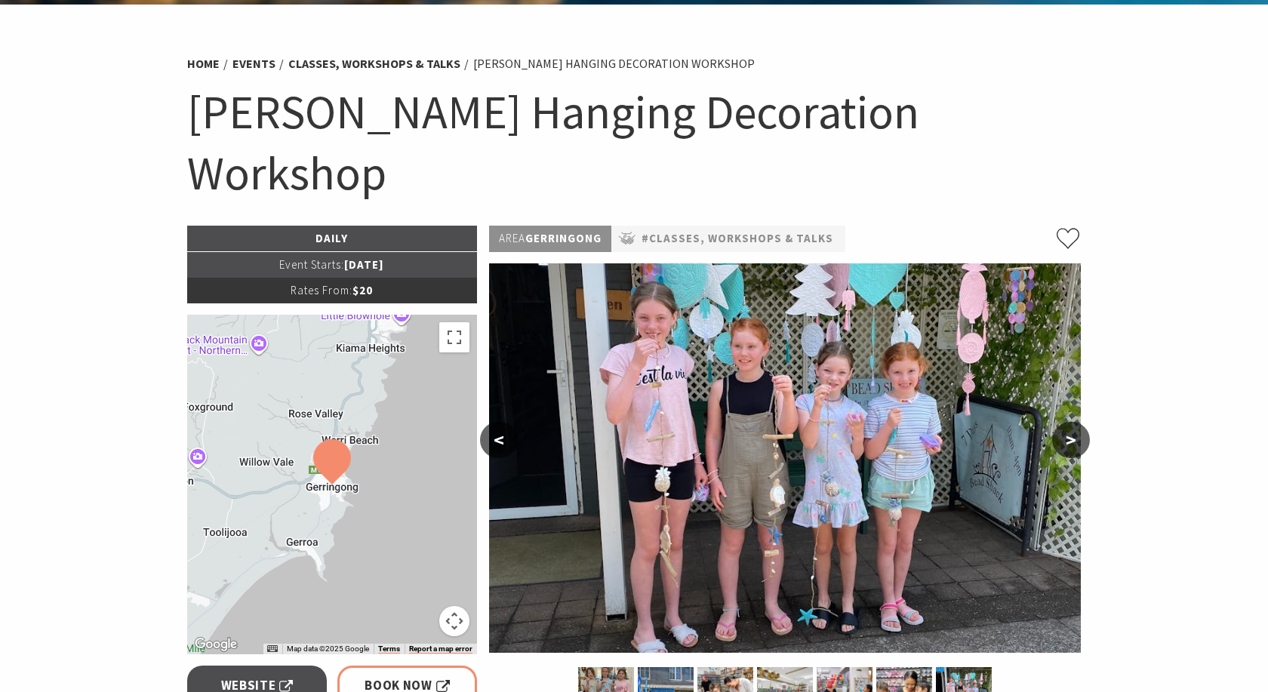
click at [1072, 422] on button ">" at bounding box center [1071, 440] width 38 height 36
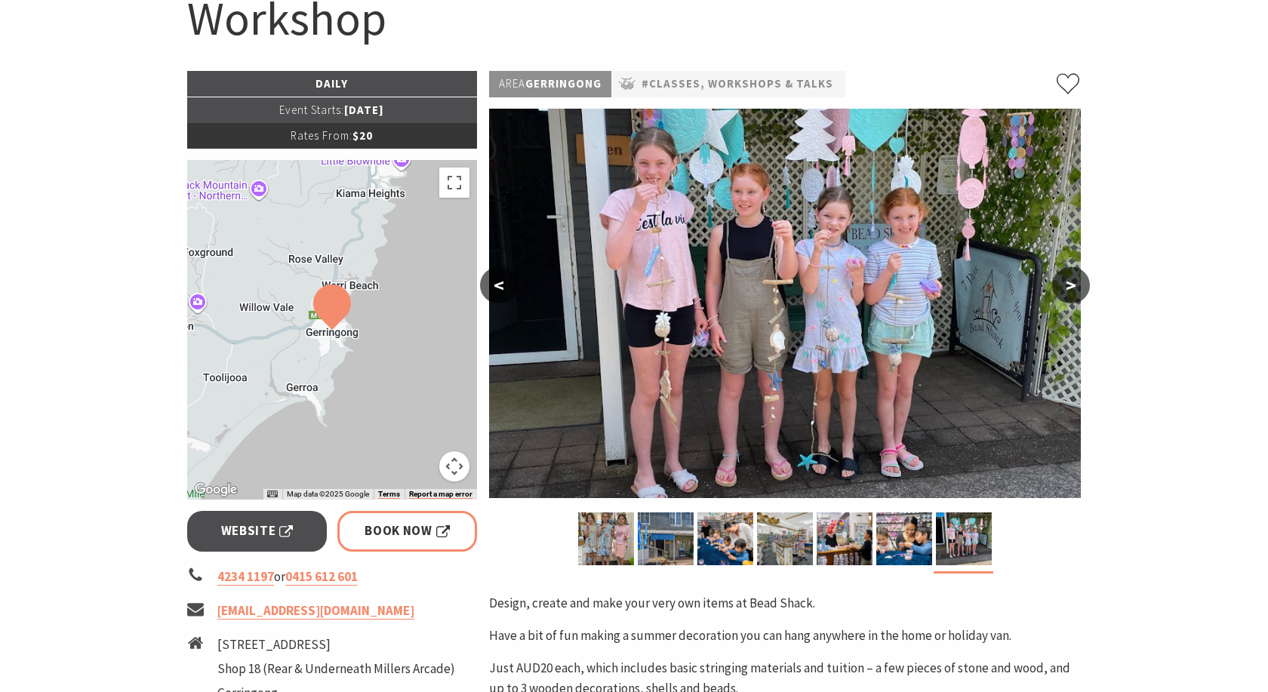
scroll to position [231, 0]
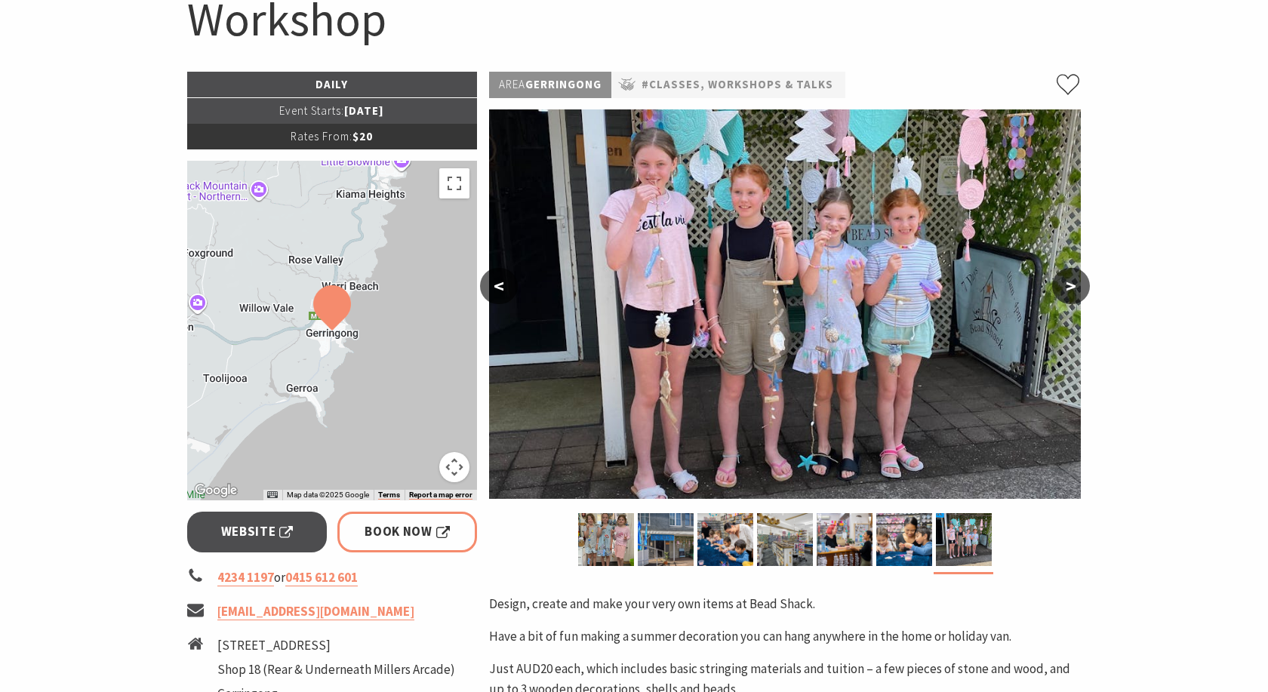
click at [380, 265] on div at bounding box center [332, 331] width 290 height 340
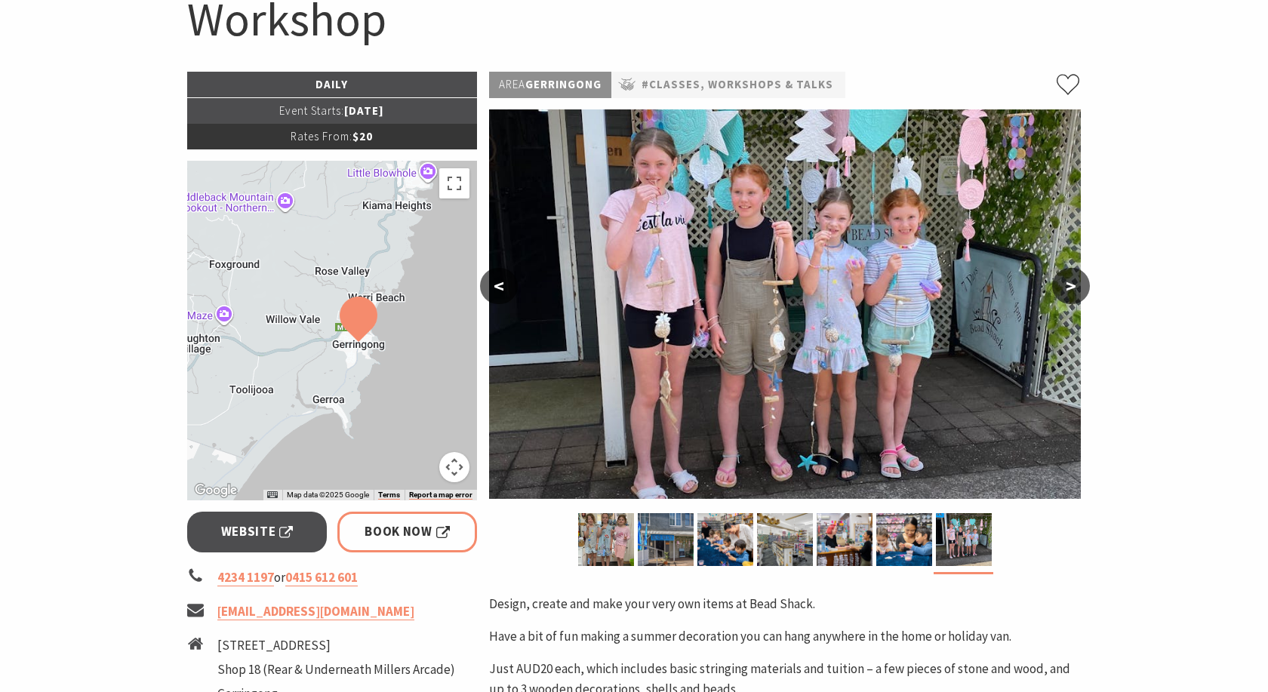
drag, startPoint x: 348, startPoint y: 279, endPoint x: 373, endPoint y: 291, distance: 27.7
click at [373, 291] on div at bounding box center [332, 331] width 290 height 340
click at [274, 263] on div at bounding box center [332, 331] width 290 height 340
click at [453, 168] on button "Toggle fullscreen view" at bounding box center [454, 183] width 30 height 30
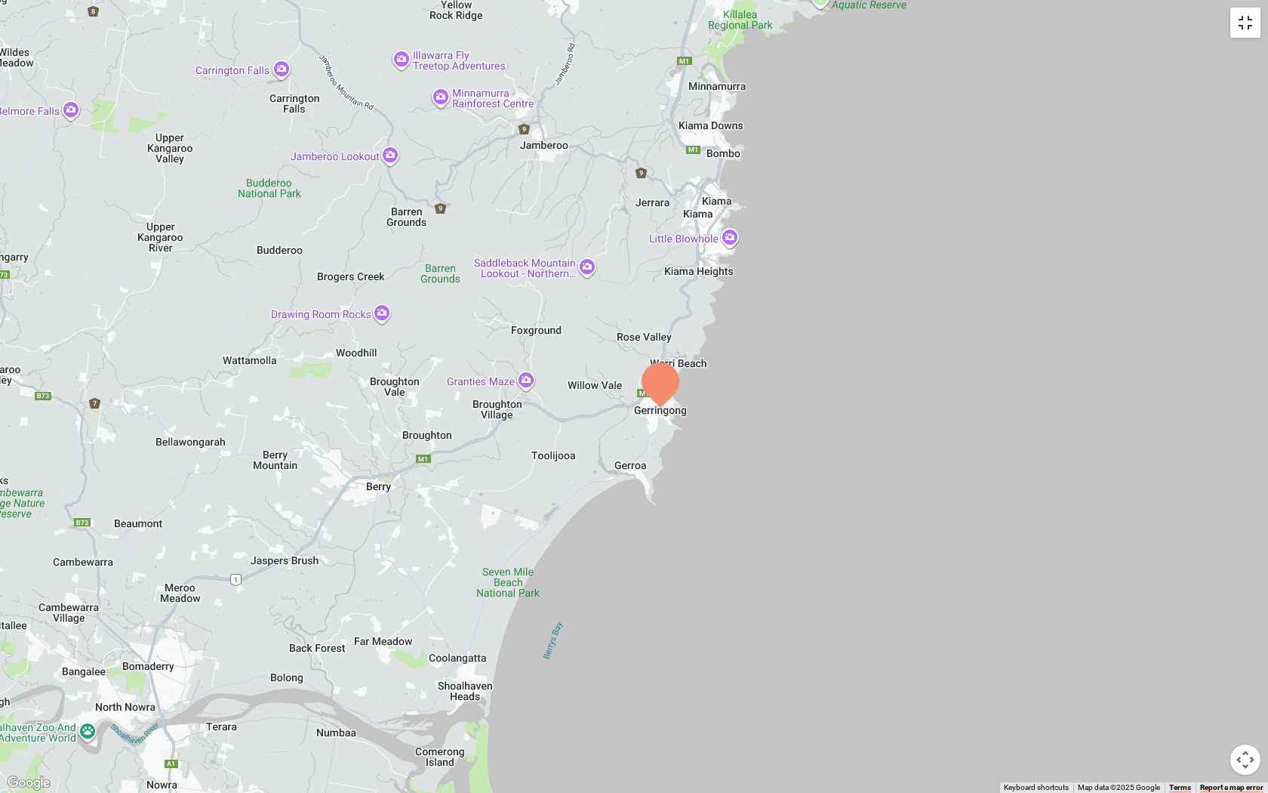
click at [1248, 18] on button "Toggle fullscreen view" at bounding box center [1246, 23] width 30 height 30
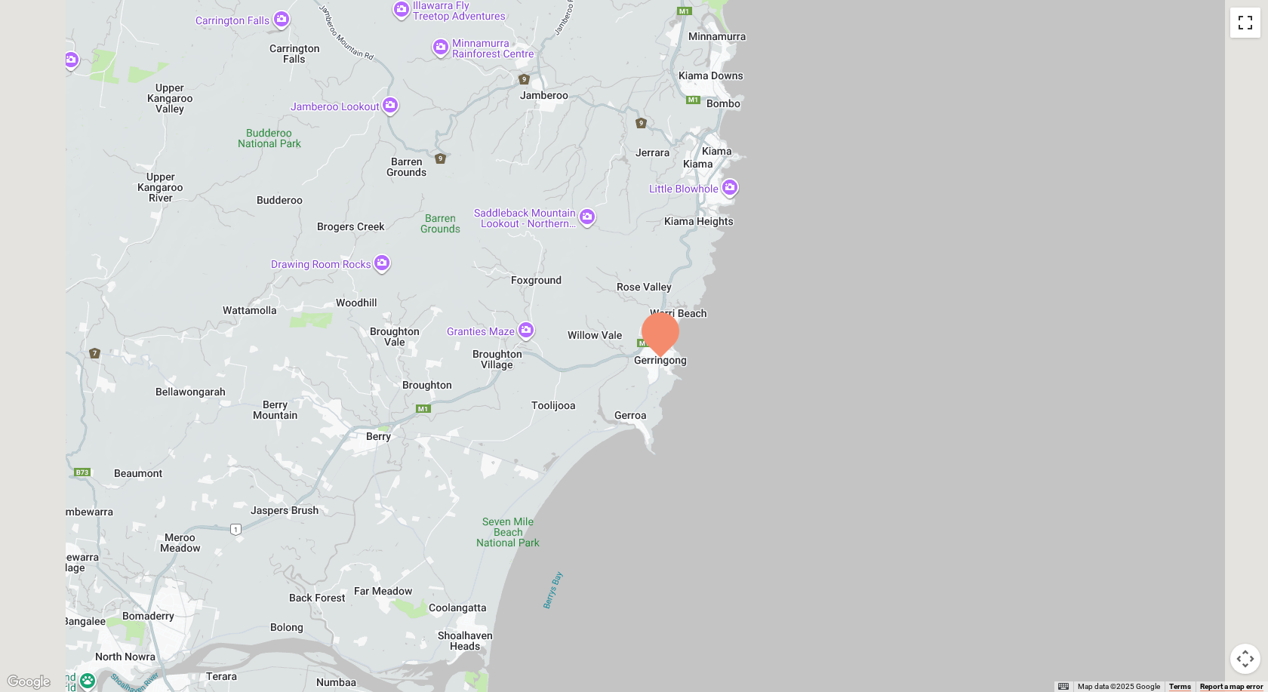
scroll to position [0, 0]
